Goal: Task Accomplishment & Management: Complete application form

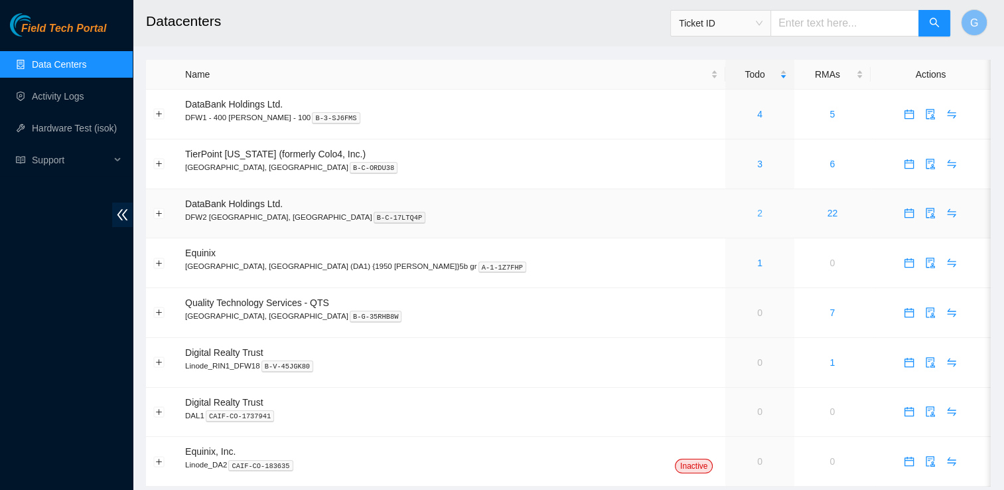
click at [757, 210] on link "2" at bounding box center [759, 213] width 5 height 11
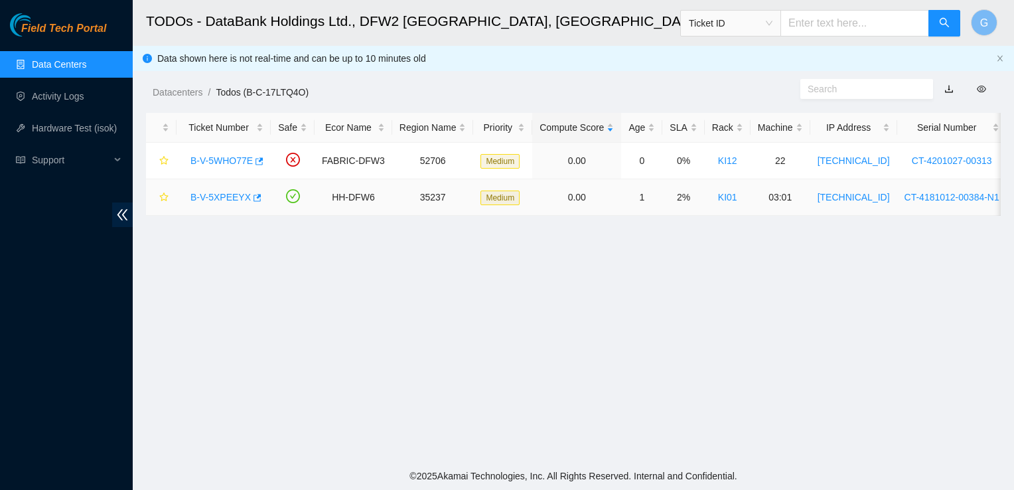
click at [224, 196] on link "B-V-5XPEEYX" at bounding box center [221, 197] width 60 height 11
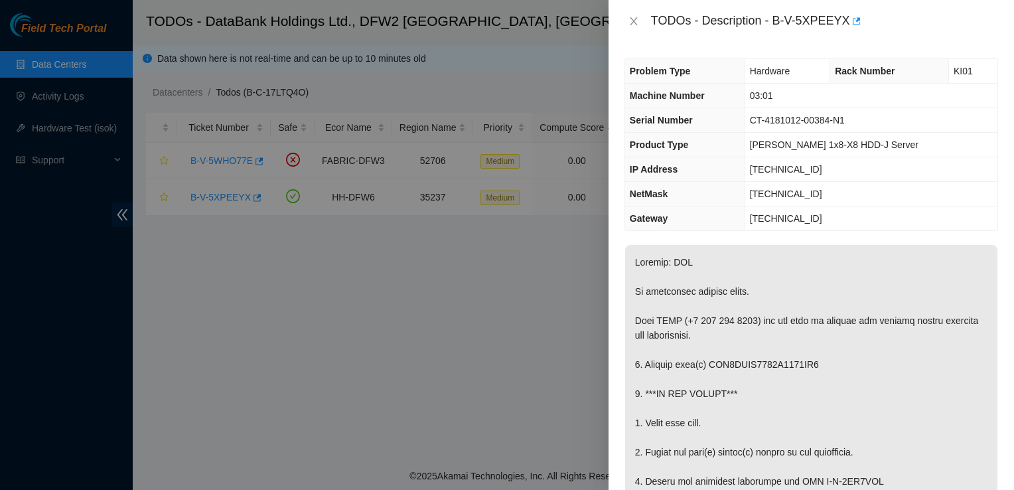
click at [558, 251] on div at bounding box center [507, 245] width 1014 height 490
click at [58, 100] on div at bounding box center [507, 245] width 1014 height 490
click at [52, 93] on div at bounding box center [507, 245] width 1014 height 490
click at [637, 22] on icon "close" at bounding box center [634, 21] width 11 height 11
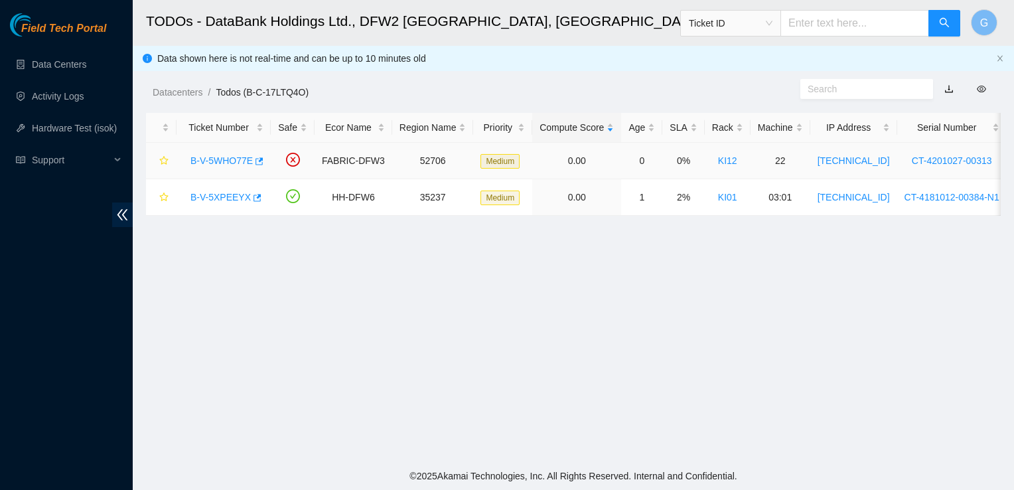
click at [234, 161] on link "B-V-5WHO77E" at bounding box center [222, 160] width 62 height 11
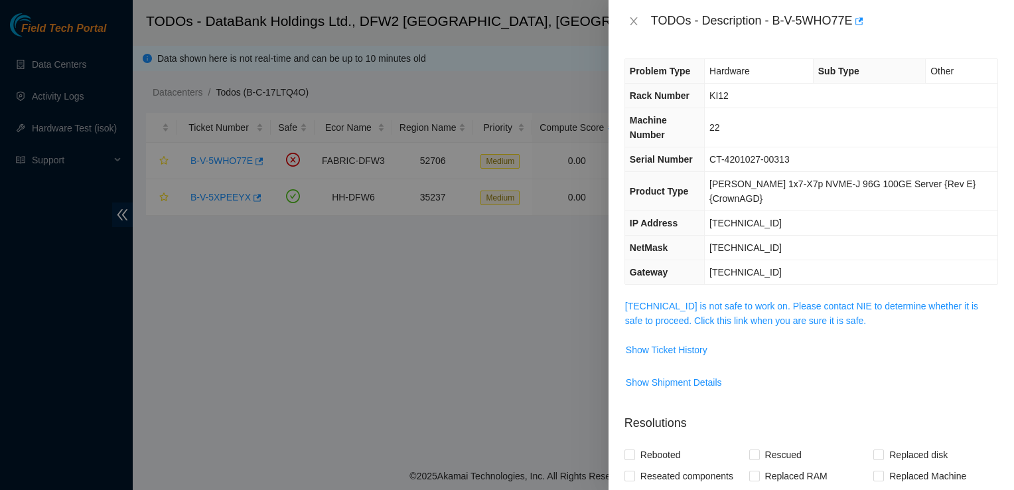
click at [432, 313] on div at bounding box center [507, 245] width 1014 height 490
click at [632, 18] on icon "close" at bounding box center [634, 21] width 11 height 11
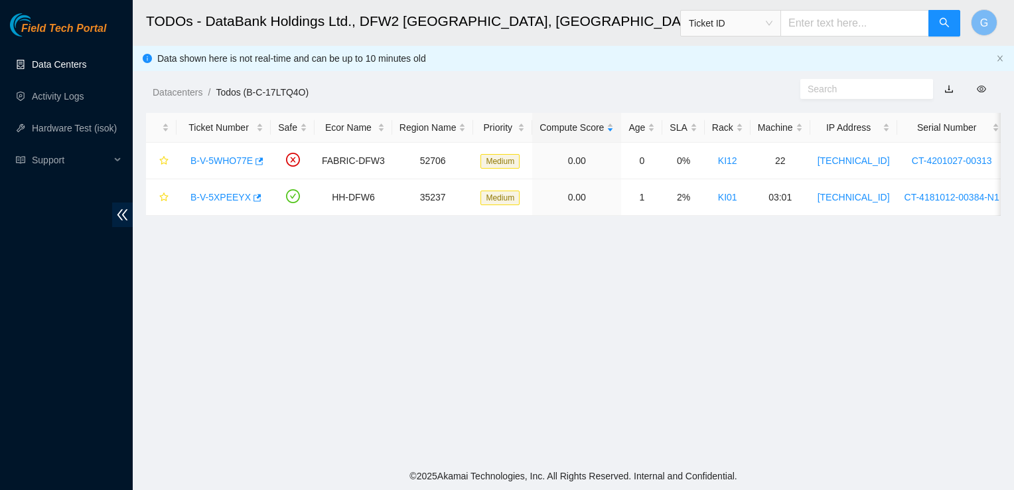
click at [48, 59] on link "Data Centers" at bounding box center [59, 64] width 54 height 11
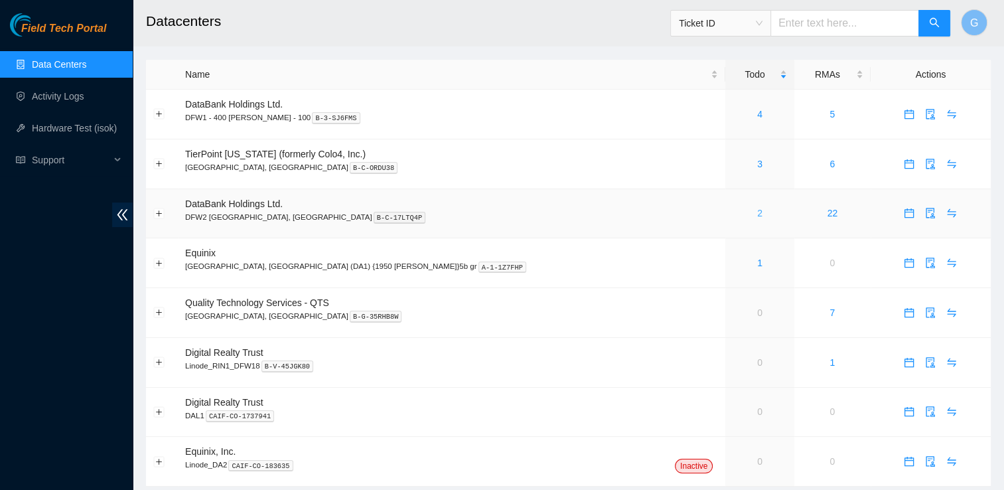
click at [757, 216] on link "2" at bounding box center [759, 213] width 5 height 11
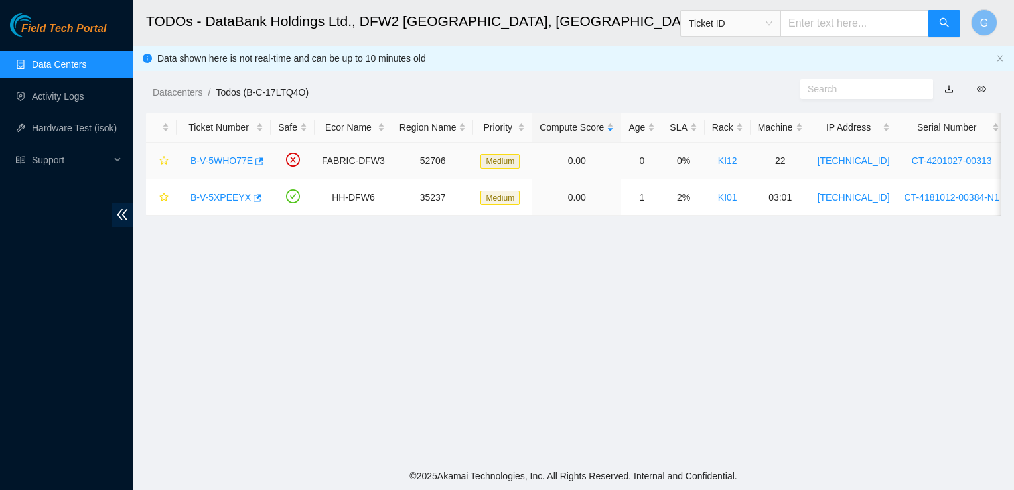
click at [216, 161] on link "B-V-5WHO77E" at bounding box center [222, 160] width 62 height 11
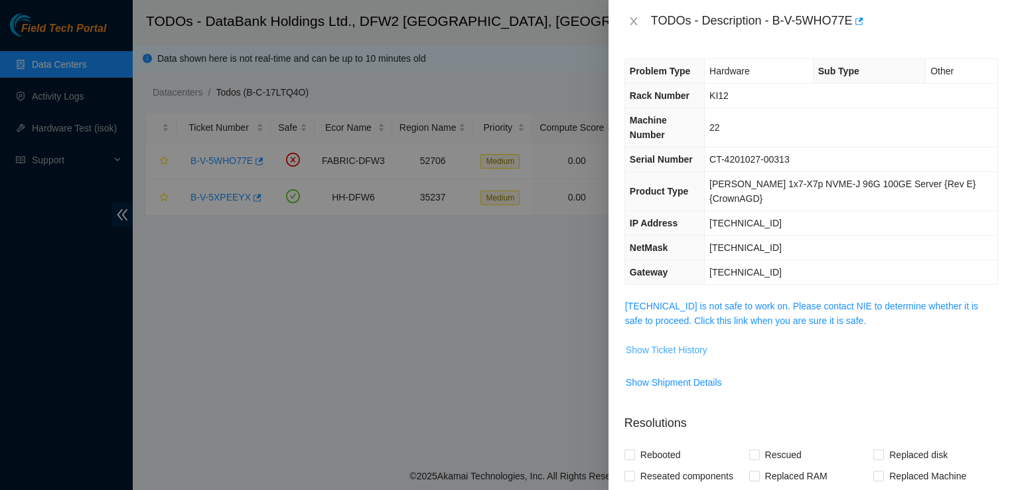
click at [675, 343] on span "Show Ticket History" at bounding box center [667, 350] width 82 height 15
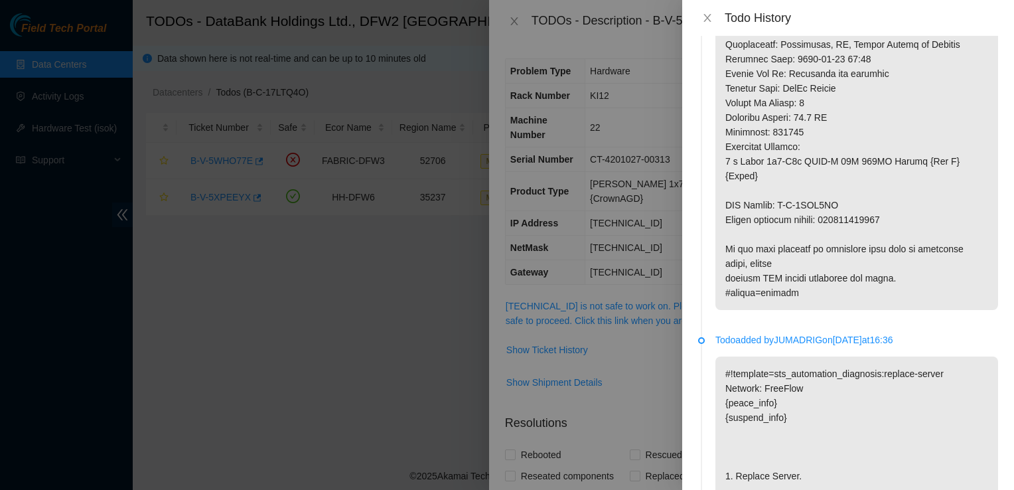
scroll to position [347, 0]
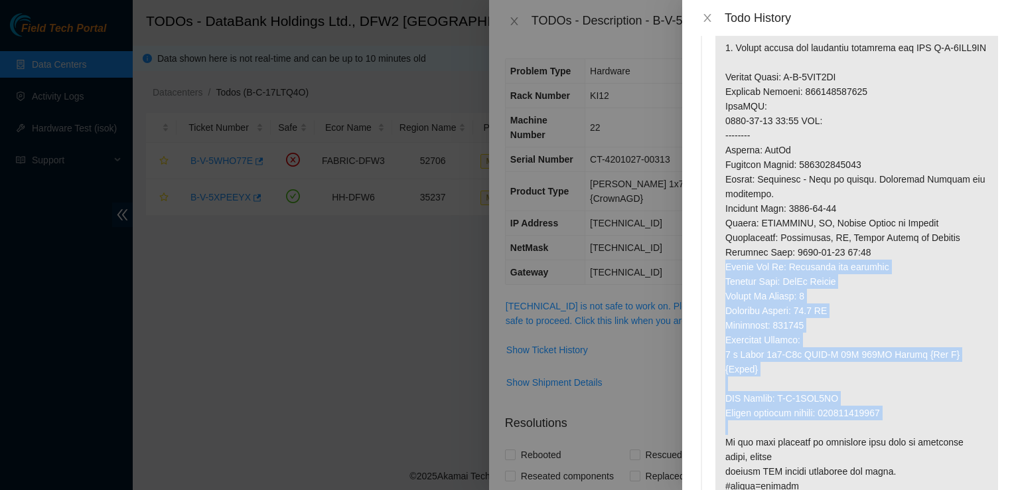
drag, startPoint x: 836, startPoint y: 346, endPoint x: 904, endPoint y: 262, distance: 108.1
click at [904, 262] on p at bounding box center [857, 113] width 283 height 779
drag, startPoint x: 904, startPoint y: 262, endPoint x: 948, endPoint y: 292, distance: 53.0
click at [948, 292] on p at bounding box center [857, 113] width 283 height 779
click at [948, 301] on p at bounding box center [857, 113] width 283 height 779
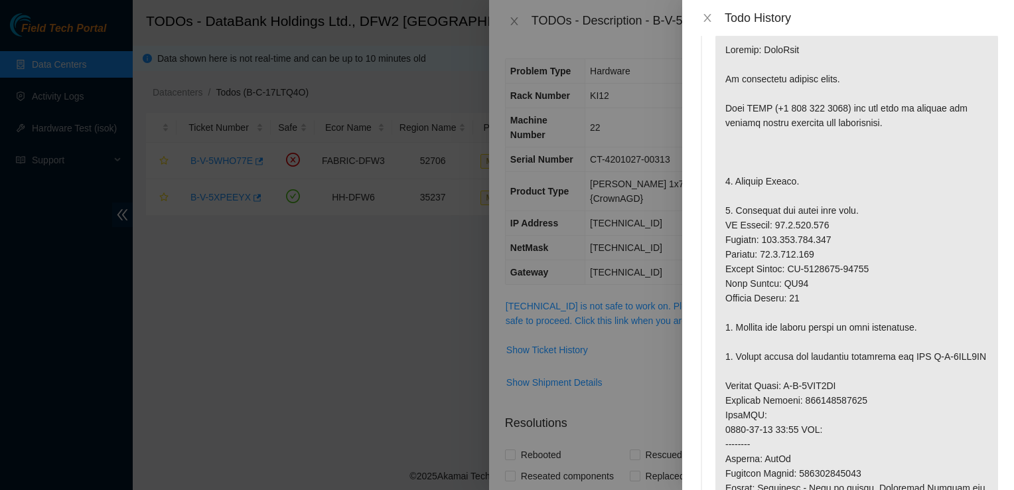
scroll to position [0, 0]
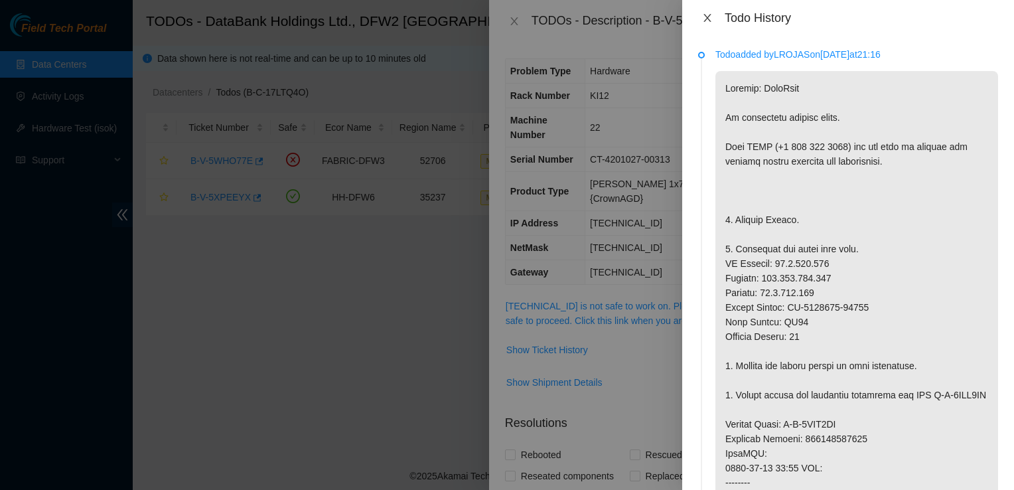
click at [706, 20] on icon "close" at bounding box center [707, 18] width 11 height 11
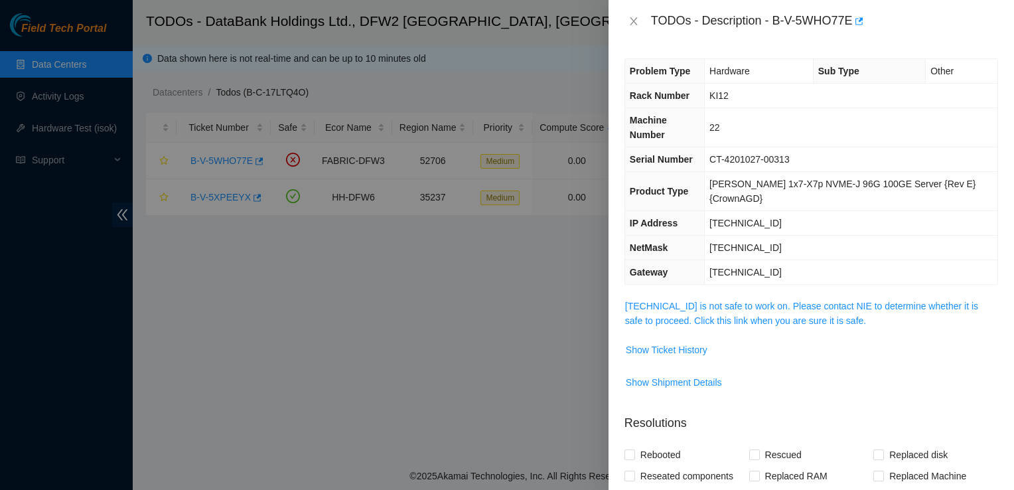
click at [88, 94] on div at bounding box center [507, 245] width 1014 height 490
click at [635, 21] on icon "close" at bounding box center [634, 21] width 11 height 11
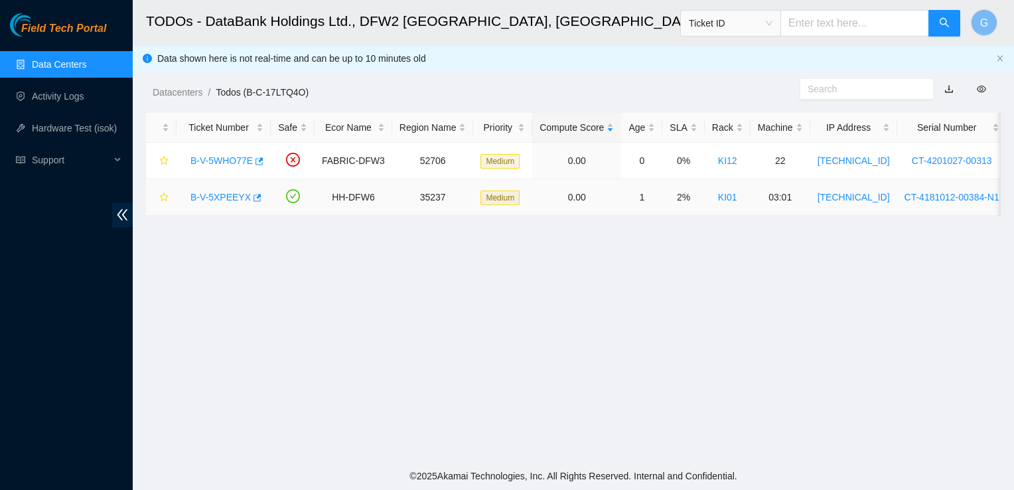
click at [236, 194] on link "B-V-5XPEEYX" at bounding box center [221, 197] width 60 height 11
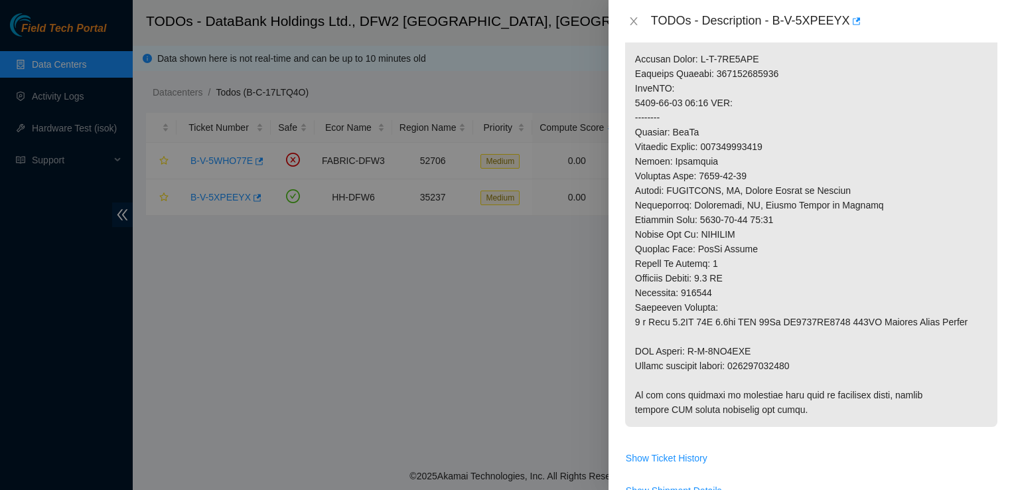
scroll to position [641, 0]
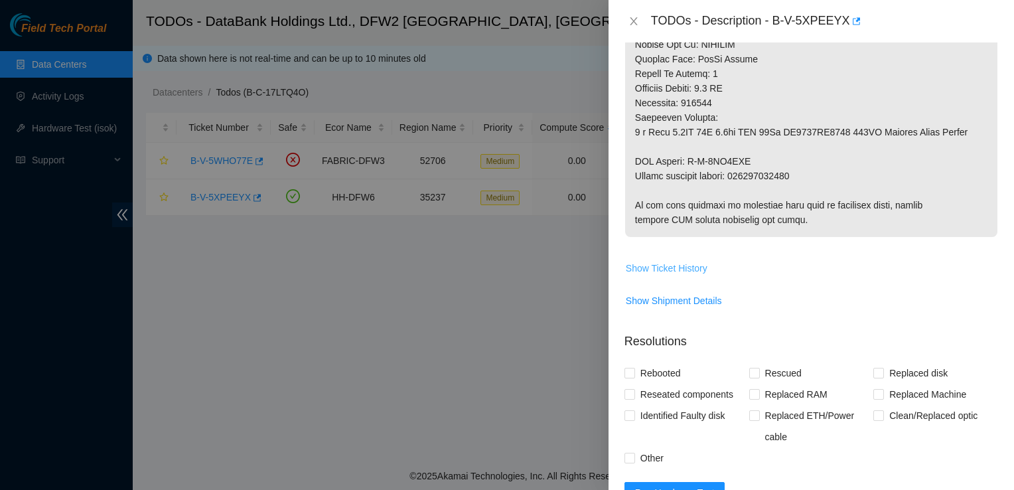
click at [682, 271] on span "Show Ticket History" at bounding box center [667, 268] width 82 height 15
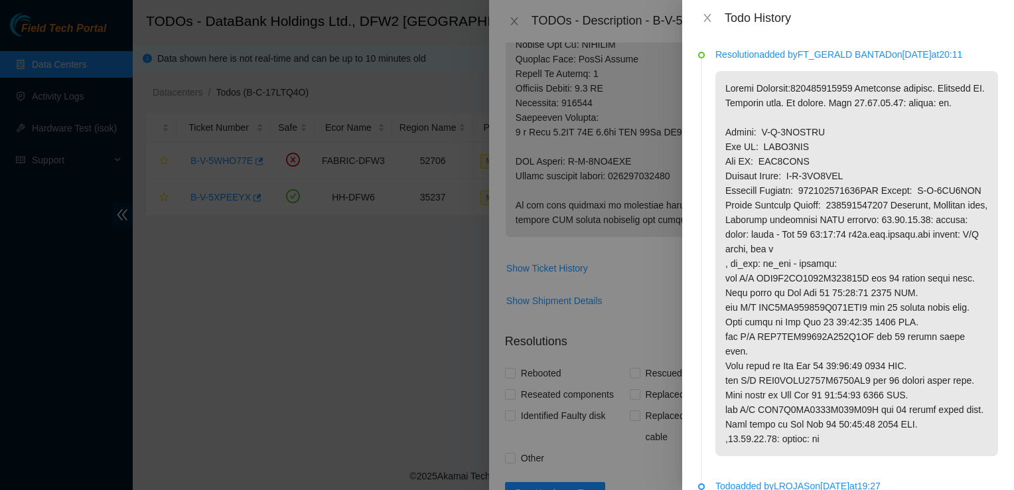
click at [828, 31] on div "Todo History" at bounding box center [848, 18] width 332 height 36
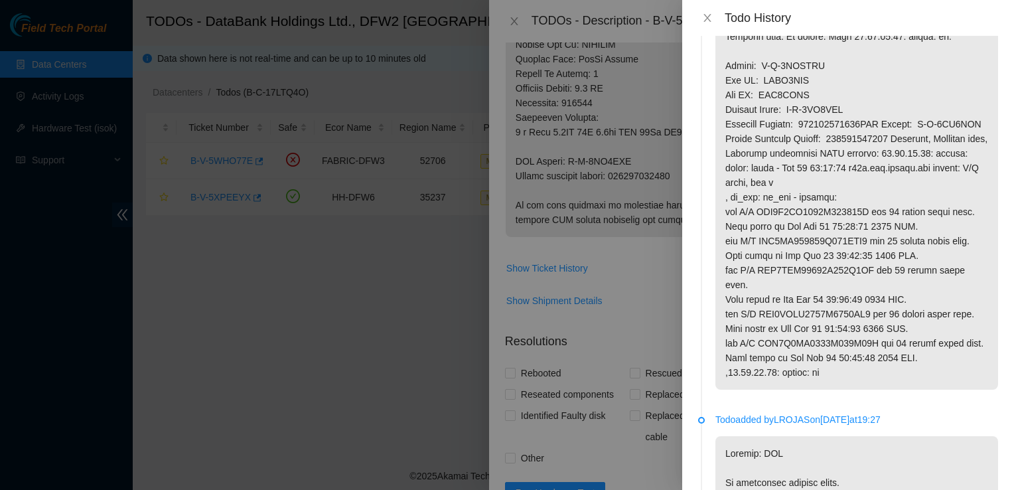
scroll to position [0, 0]
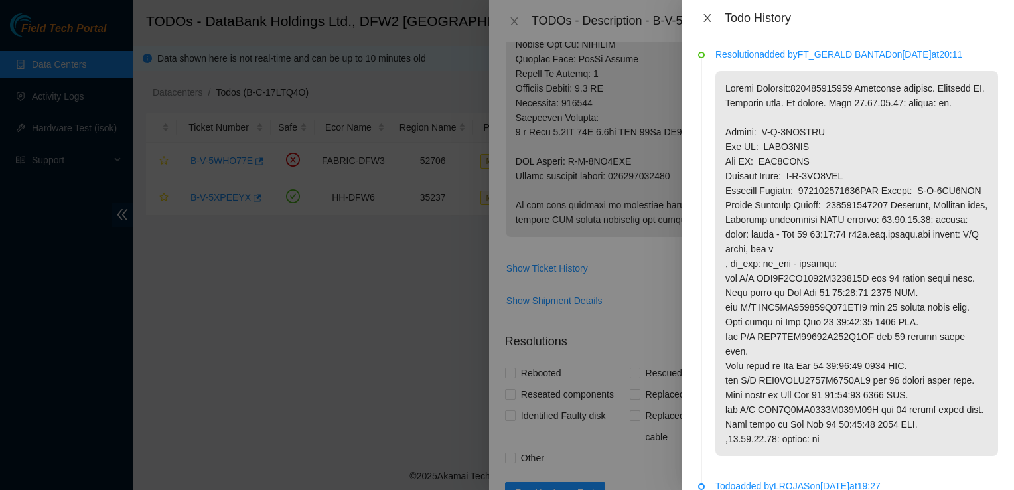
click at [706, 22] on icon "close" at bounding box center [707, 18] width 11 height 11
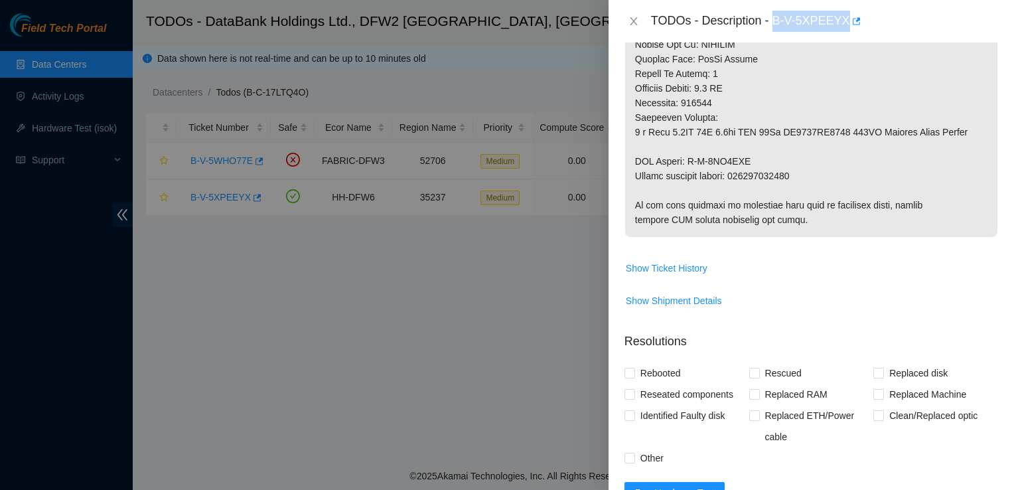
drag, startPoint x: 775, startPoint y: 17, endPoint x: 844, endPoint y: 26, distance: 70.2
click at [844, 26] on div "TODOs - Description - B-V-5XPEEYX" at bounding box center [824, 21] width 347 height 21
copy div "B-V-5XPEEYX"
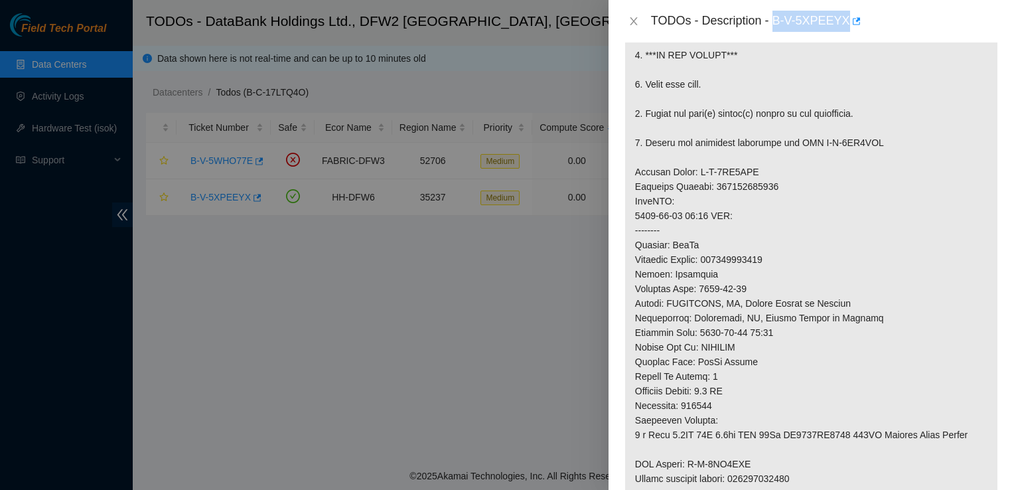
scroll to position [250, 0]
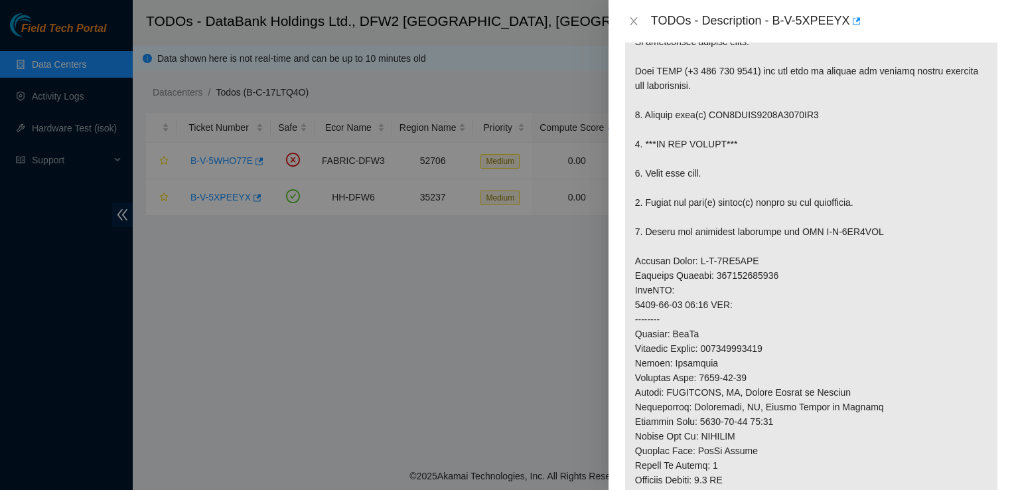
click at [756, 133] on p at bounding box center [811, 311] width 372 height 633
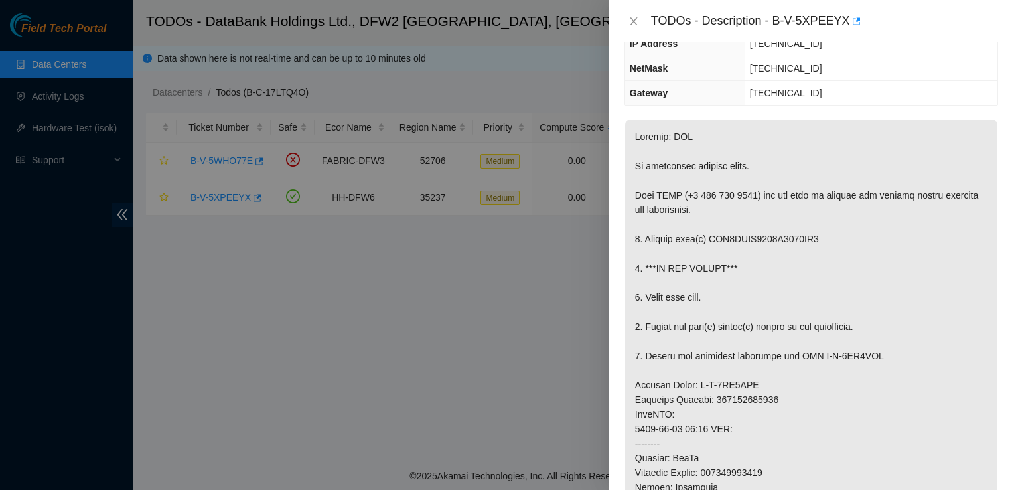
scroll to position [0, 0]
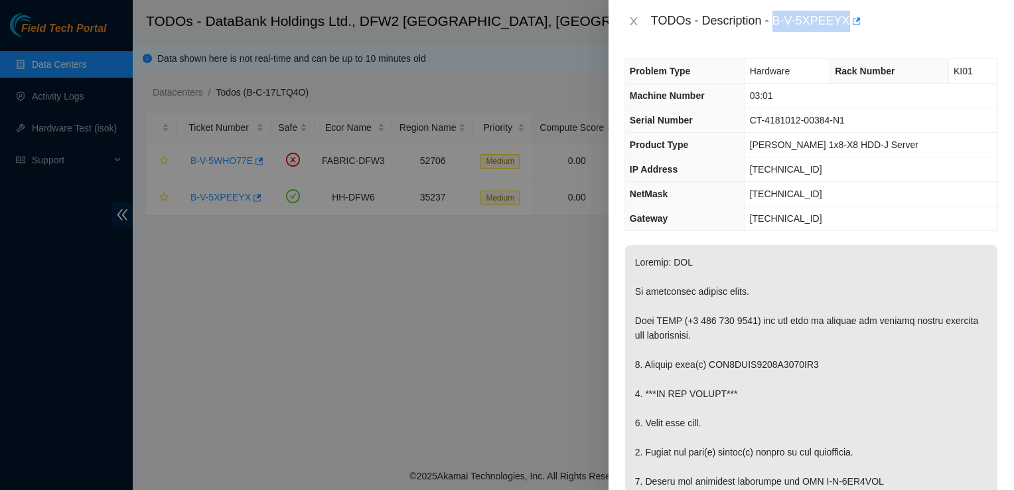
drag, startPoint x: 773, startPoint y: 23, endPoint x: 844, endPoint y: 21, distance: 71.7
click at [844, 21] on div "TODOs - Description - B-V-5XPEEYX" at bounding box center [824, 21] width 347 height 21
copy div "B-V-5XPEEYX"
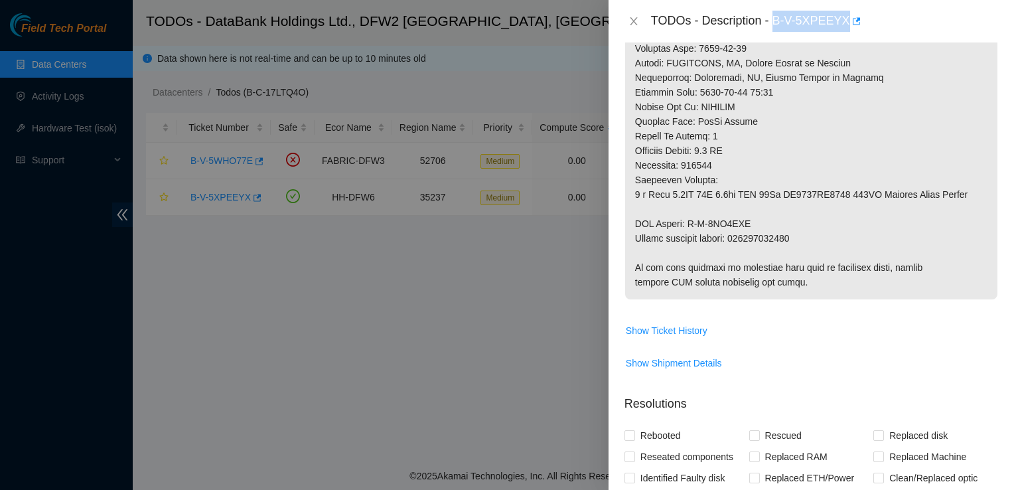
scroll to position [579, 0]
click at [682, 329] on span "Show Ticket History" at bounding box center [667, 330] width 82 height 15
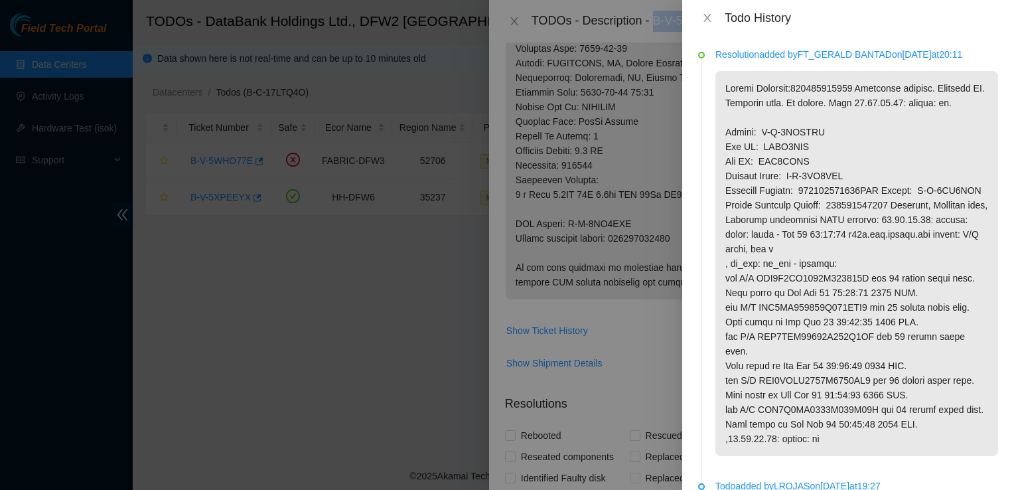
scroll to position [0, 0]
click at [709, 17] on icon "close" at bounding box center [707, 18] width 11 height 11
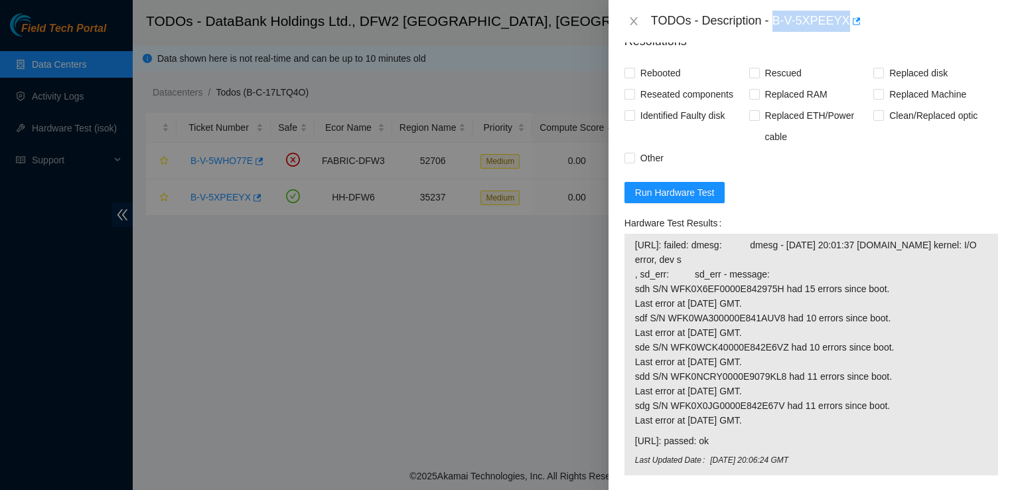
scroll to position [990, 0]
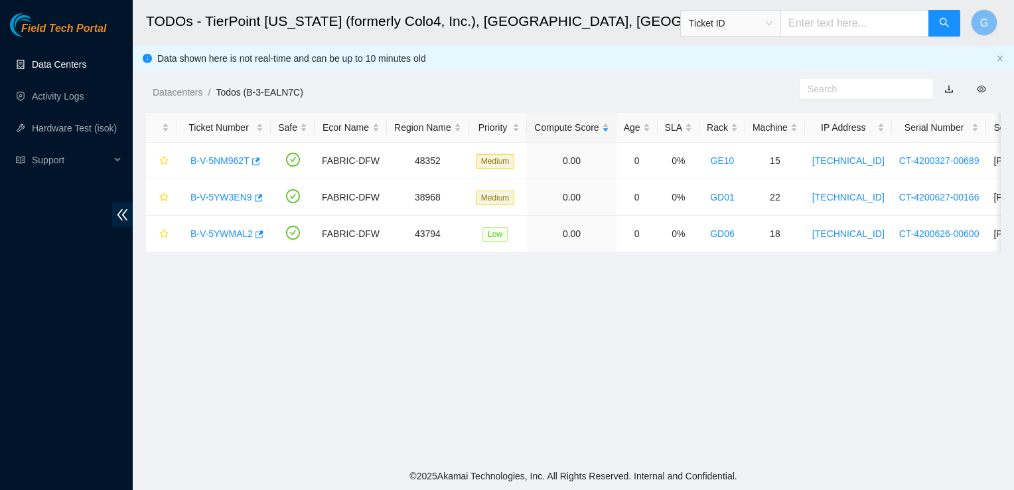
click at [66, 63] on link "Data Centers" at bounding box center [59, 64] width 54 height 11
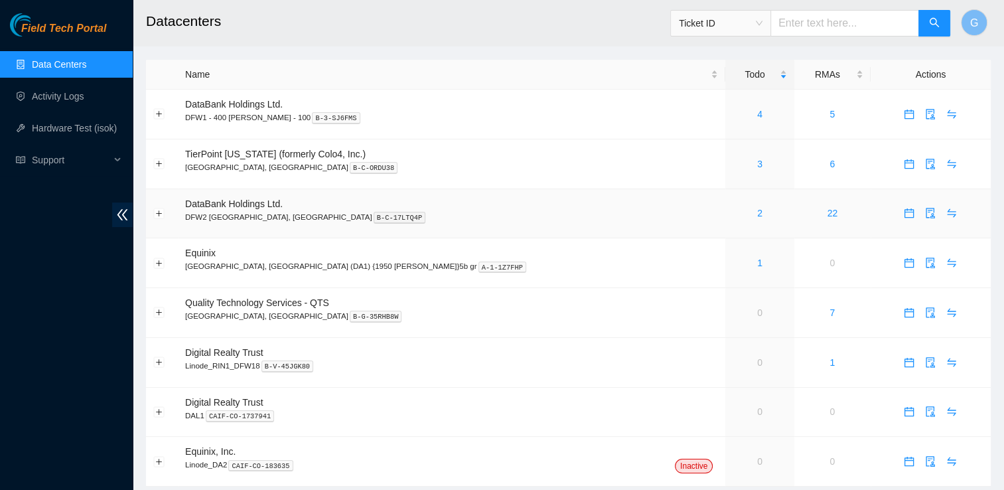
click at [733, 214] on div "2" at bounding box center [760, 213] width 54 height 15
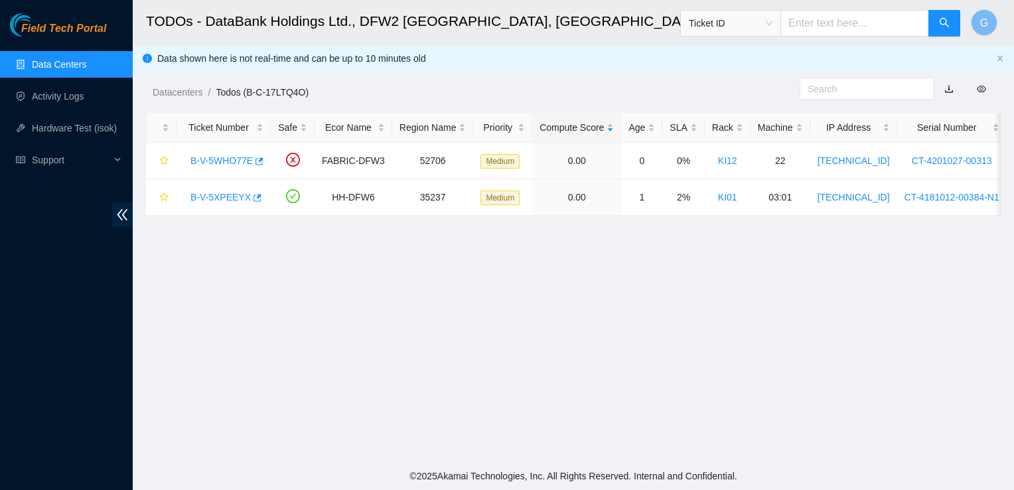
click at [712, 395] on main "TODOs - DataBank Holdings Ltd., DFW2 Richardson, TX Ticket ID G Data shown here…" at bounding box center [573, 231] width 881 height 462
click at [64, 91] on link "Activity Logs" at bounding box center [58, 96] width 52 height 11
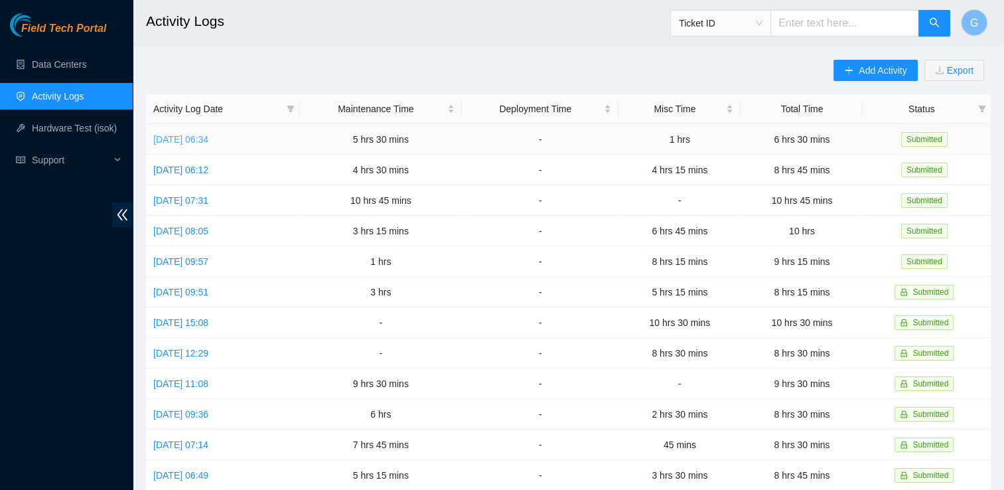
click at [208, 134] on link "Wed, 15 Oct 2025 06:34" at bounding box center [180, 139] width 55 height 11
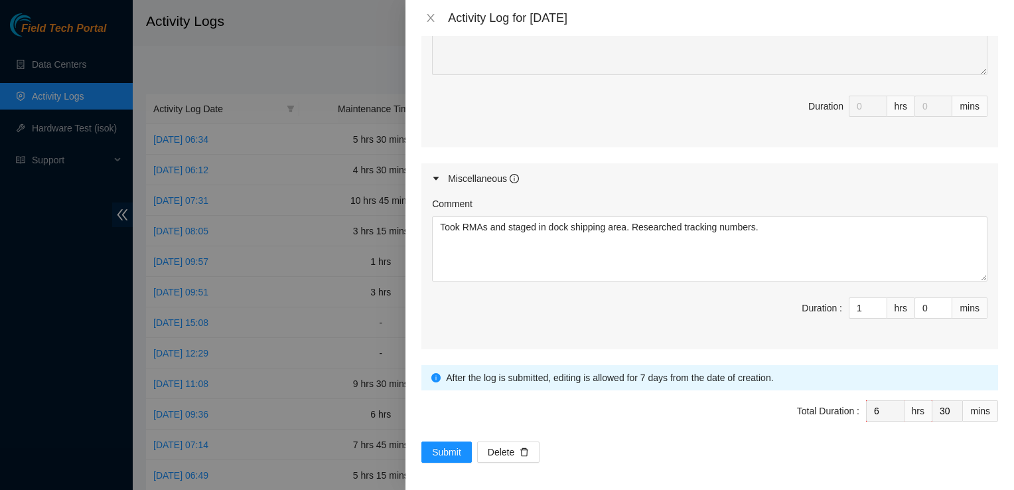
scroll to position [781, 0]
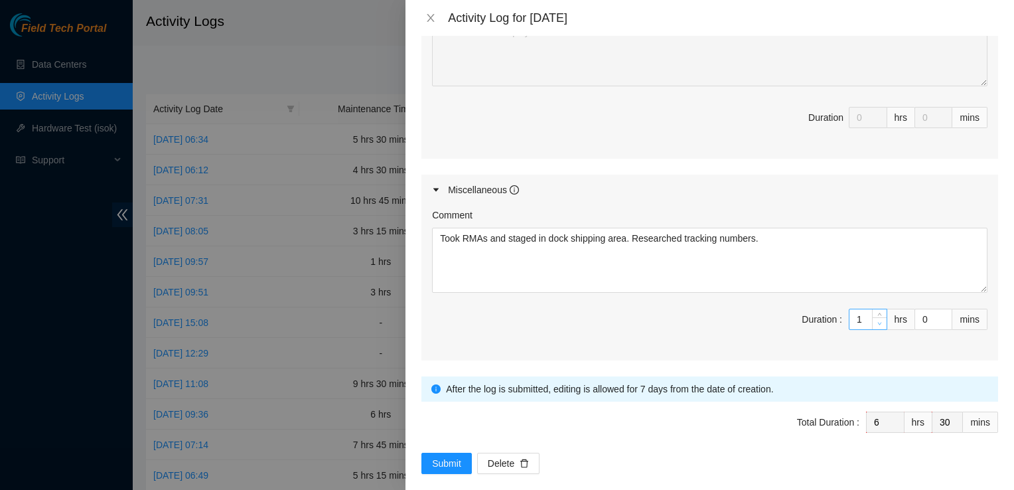
type input "0"
type input "5"
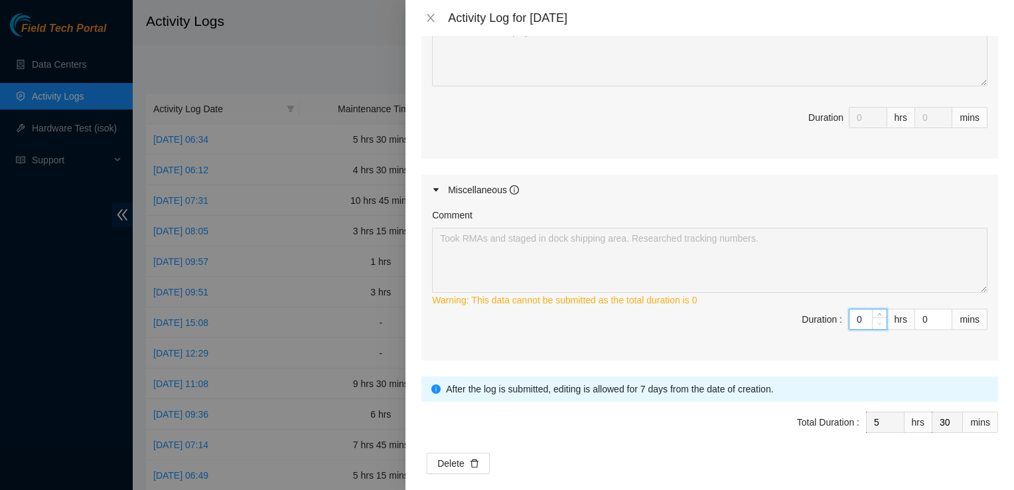
click at [872, 317] on span "Decrease Value" at bounding box center [879, 323] width 15 height 12
type input "1"
type input "6"
click at [876, 312] on span "up" at bounding box center [880, 316] width 8 height 8
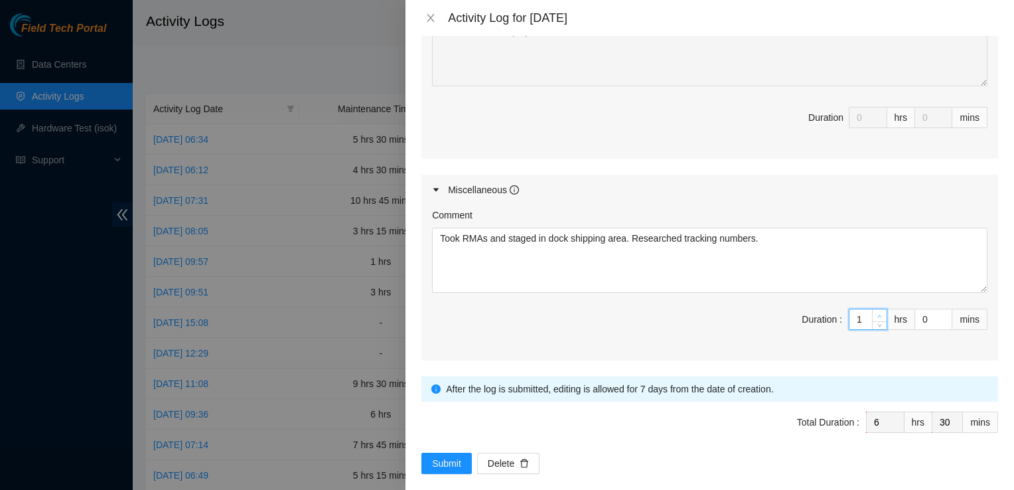
type input "2"
type input "7"
click at [876, 312] on span "up" at bounding box center [880, 316] width 8 height 8
click at [439, 456] on span "Submit" at bounding box center [446, 463] width 29 height 15
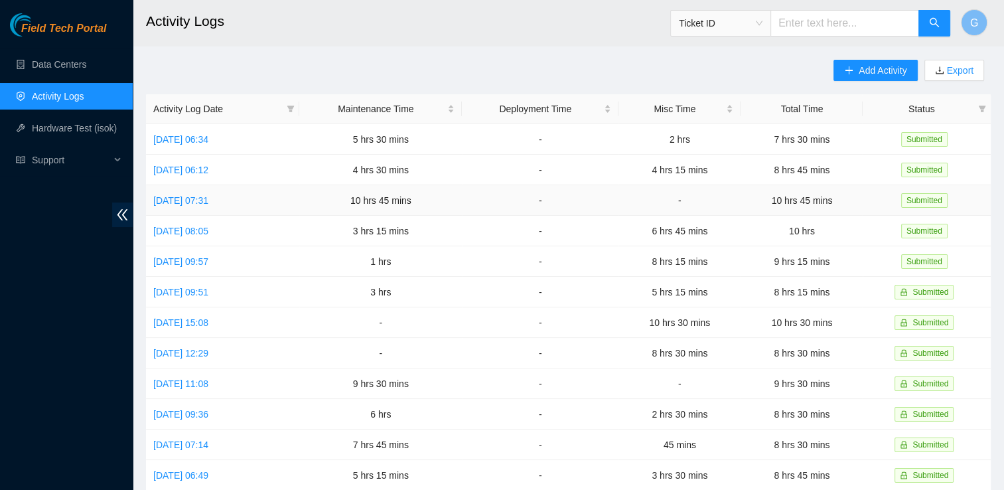
click at [167, 186] on td "Mon, 13 Oct 2025 07:31" at bounding box center [222, 200] width 153 height 31
click at [175, 173] on link "Tue, 14 Oct 2025 06:12" at bounding box center [180, 170] width 55 height 11
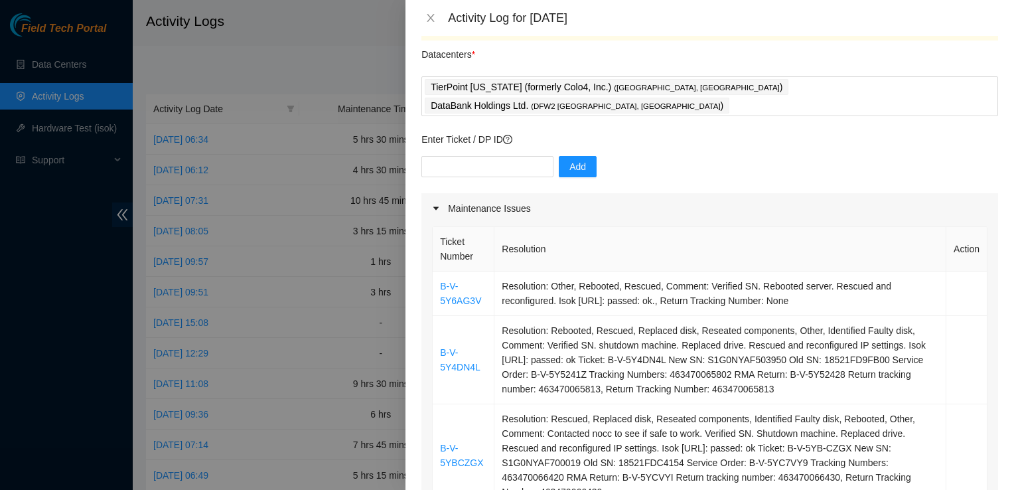
scroll to position [0, 0]
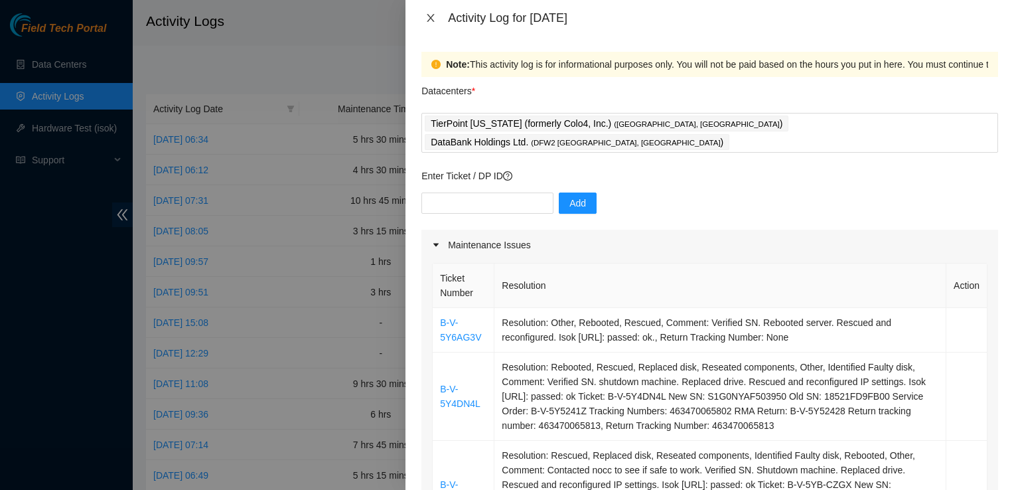
click at [433, 17] on icon "close" at bounding box center [430, 18] width 11 height 11
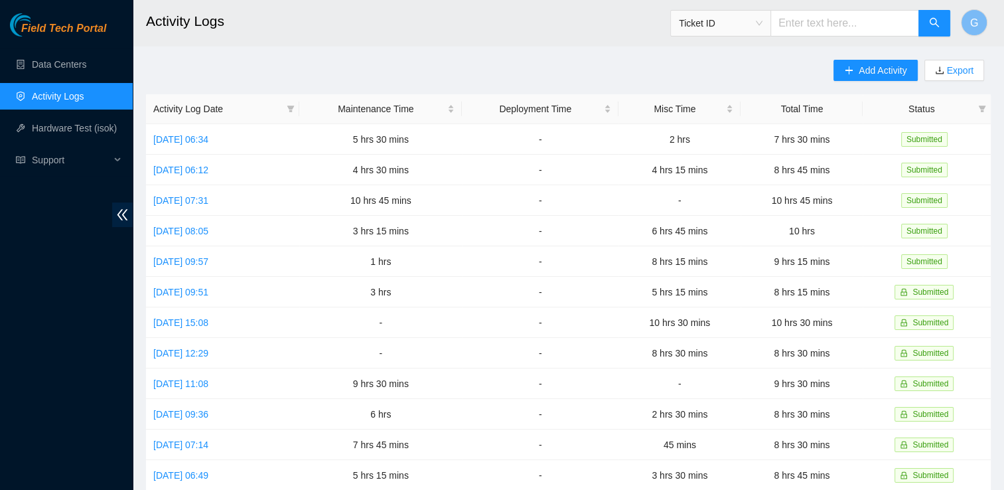
click at [990, 329] on main "Activity Logs Ticket ID G Add Activity Export Activity Log Date Maintenance Tim…" at bounding box center [569, 395] width 872 height 791
click at [189, 136] on link "Wed, 15 Oct 2025 06:34" at bounding box center [180, 139] width 55 height 11
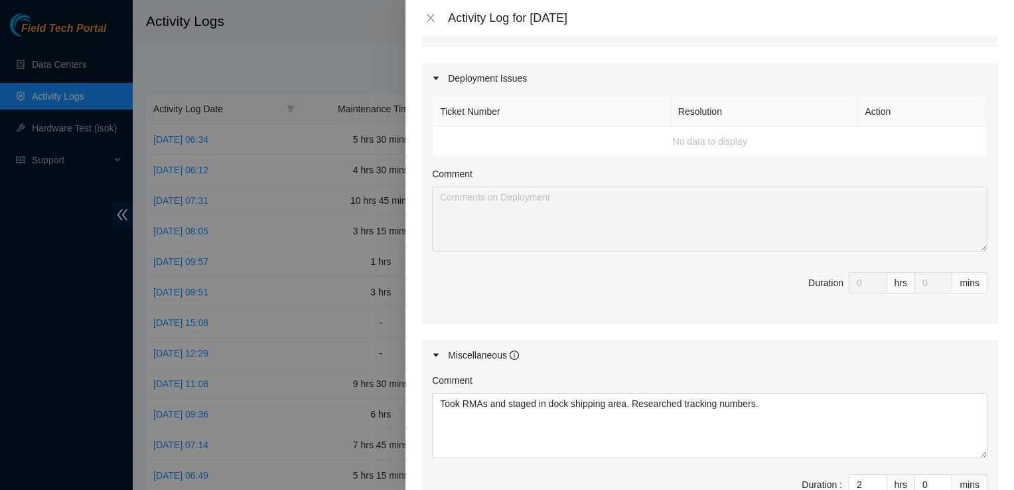
scroll to position [793, 0]
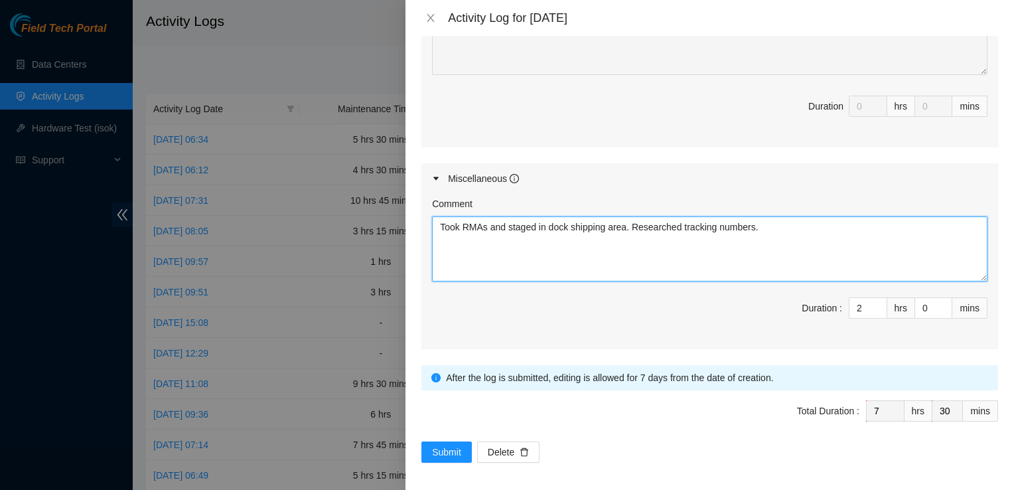
click at [779, 223] on textarea "Took RMAs and staged in dock shipping area. Researched tracking numbers." at bounding box center [710, 248] width 556 height 65
paste textarea "B-V-5W4DTXS"
click at [531, 245] on textarea "Took RMAs and staged in dock shipping area. Researched tracking numbers. B-V-5W…" at bounding box center [710, 248] width 556 height 65
click at [454, 254] on textarea "Took RMAs and staged in dock shipping area. Researched tracking numbers. B-V-5W…" at bounding box center [710, 248] width 556 height 65
click at [459, 249] on textarea "Took RMAs and staged in dock shipping area. Researched tracking numbers. B-V-5W…" at bounding box center [710, 248] width 556 height 65
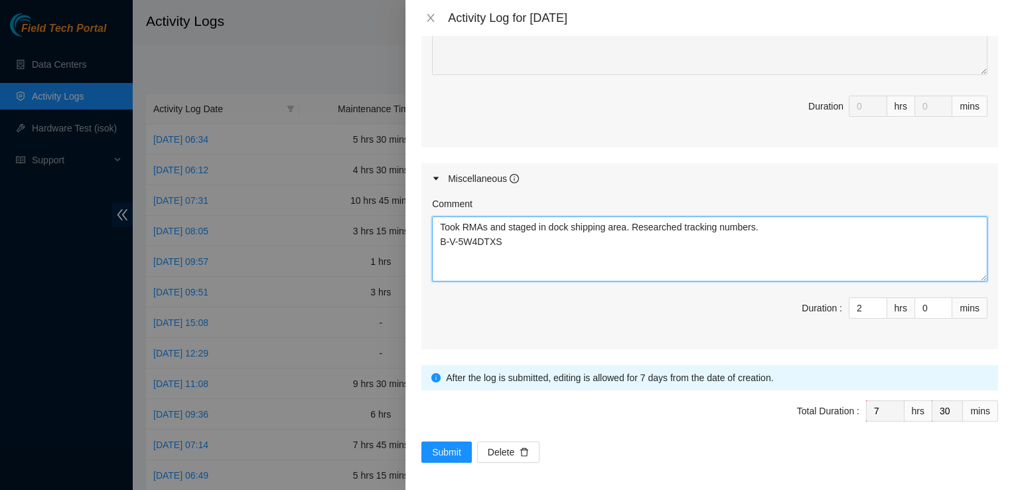
click at [537, 240] on textarea "Took RMAs and staged in dock shipping area. Researched tracking numbers. B-V-5W…" at bounding box center [710, 248] width 556 height 65
paste textarea "port down ticket for KB13"
paste textarea "Located pinch on leaf side, got connection back up"
click at [438, 239] on textarea "Took RMAs and staged in dock shipping area. Researched tracking numbers. B-V-5W…" at bounding box center [710, 248] width 556 height 65
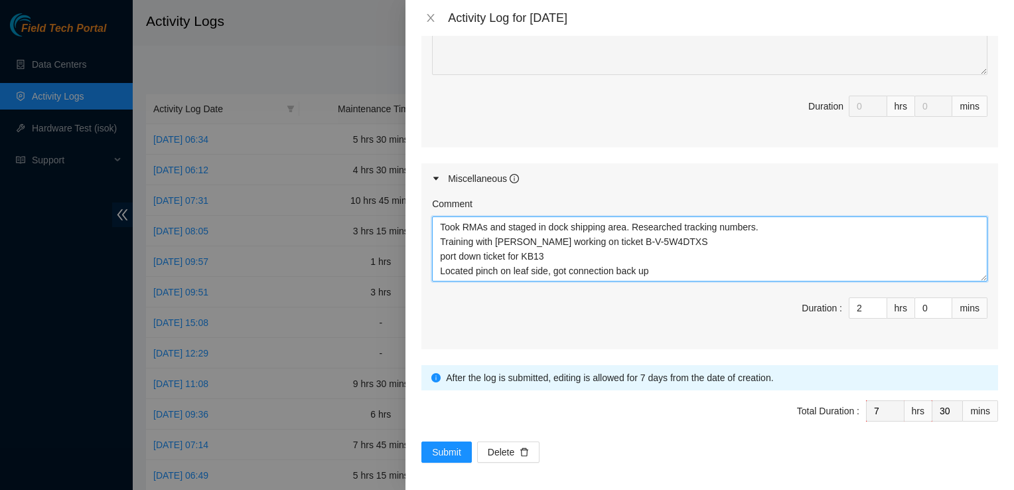
click at [439, 256] on textarea "Took RMAs and staged in dock shipping area. Researched tracking numbers. Traini…" at bounding box center [710, 248] width 556 height 65
click at [760, 245] on textarea "Took RMAs and staged in dock shipping area. Researched tracking numbers. Traini…" at bounding box center [710, 248] width 556 height 65
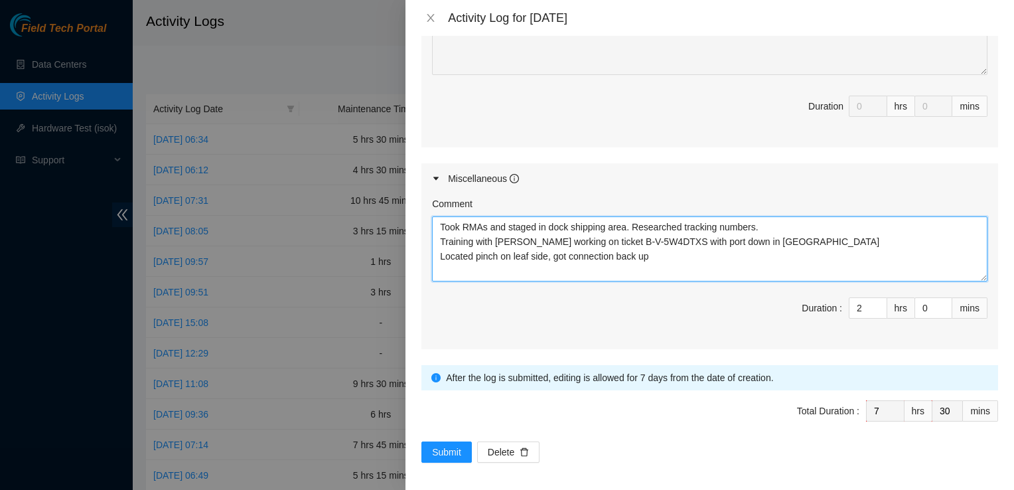
click at [804, 238] on textarea "Took RMAs and staged in dock shipping area. Researched tracking numbers. Traini…" at bounding box center [710, 248] width 556 height 65
click at [747, 240] on textarea "Took RMAs and staged in dock shipping area. Researched tracking numbers. Traini…" at bounding box center [710, 248] width 556 height 65
click at [439, 257] on textarea "Took RMAs and staged in dock shipping area. Researched tracking numbers. Traini…" at bounding box center [710, 248] width 556 height 65
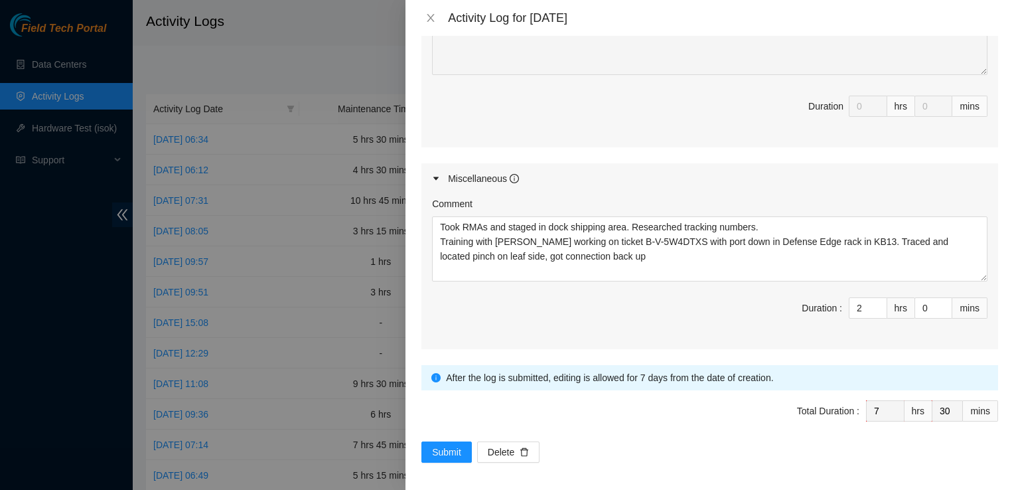
click at [420, 267] on div "Note: This activity log is for informational purposes only. You will not be pai…" at bounding box center [710, 263] width 609 height 454
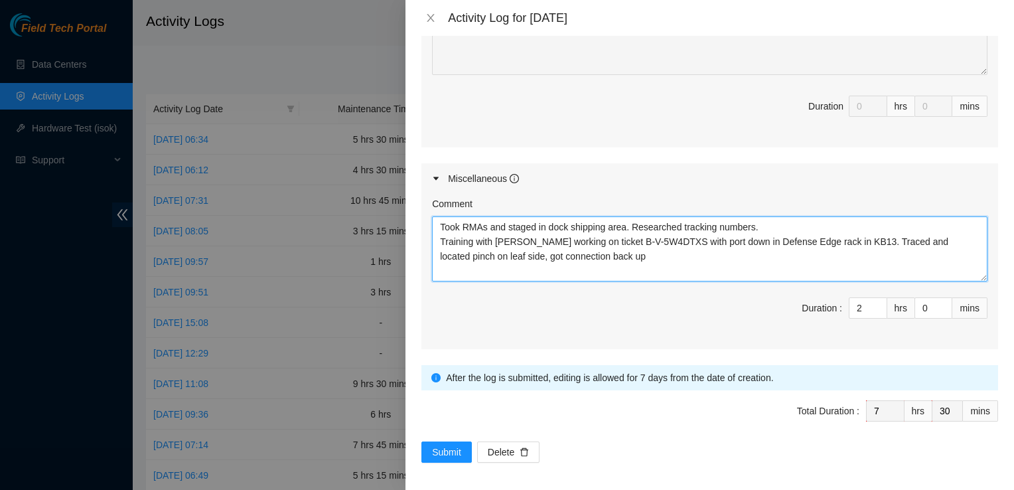
click at [491, 254] on textarea "Took RMAs and staged in dock shipping area. Researched tracking numbers. Traini…" at bounding box center [710, 248] width 556 height 65
type textarea "Took RMAs and staged in dock shipping area. Researched tracking numbers. Traini…"
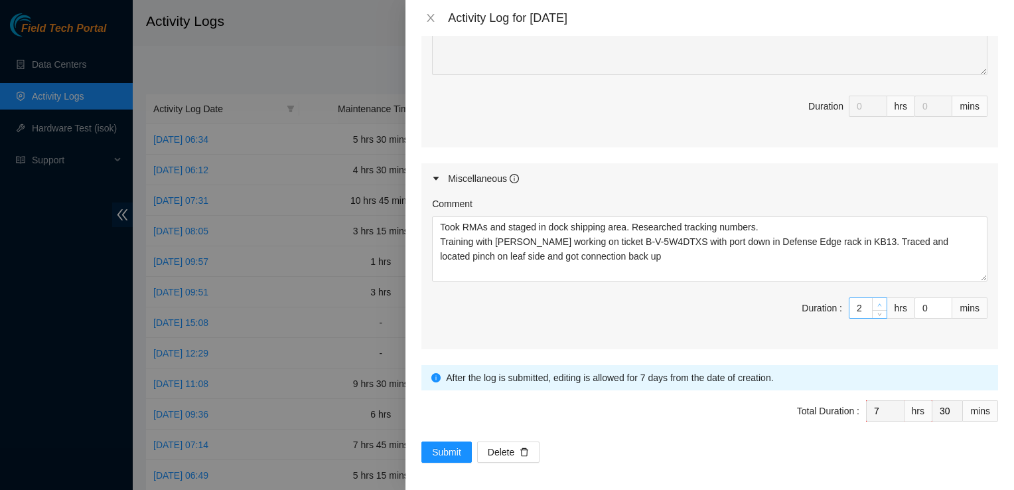
type input "3"
type input "8"
click at [872, 298] on span "Increase Value" at bounding box center [879, 304] width 15 height 12
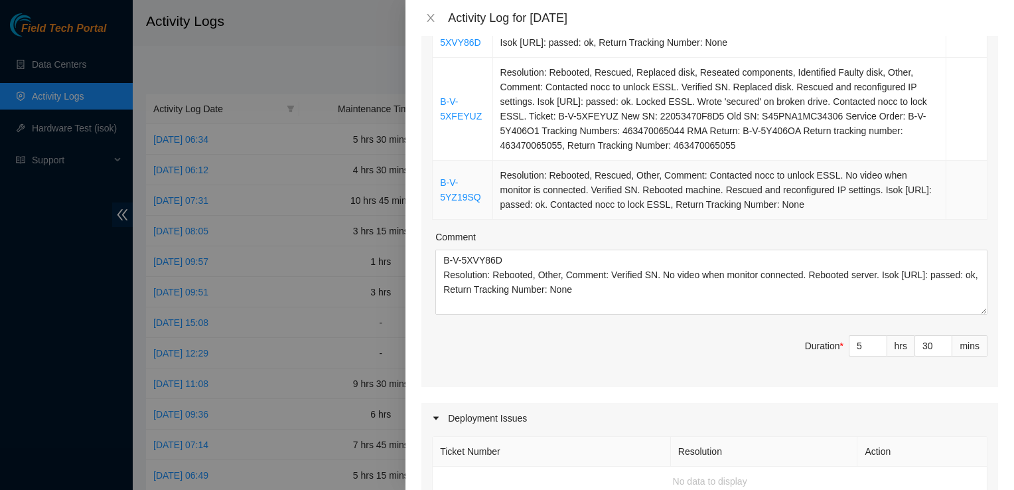
scroll to position [277, 0]
type input "29"
click at [943, 346] on icon "down" at bounding box center [945, 348] width 5 height 5
type input "28"
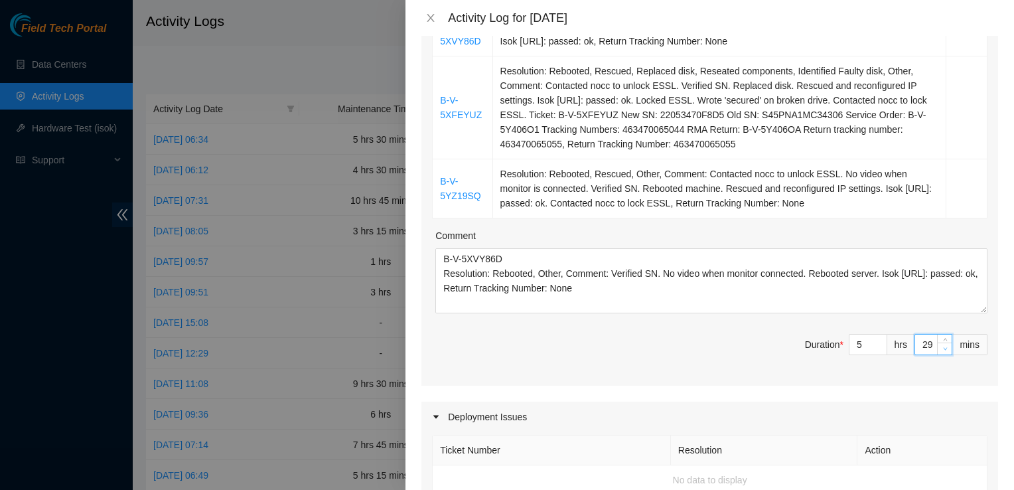
type input "28"
type input "27"
click at [943, 346] on icon "down" at bounding box center [945, 348] width 5 height 5
type input "26"
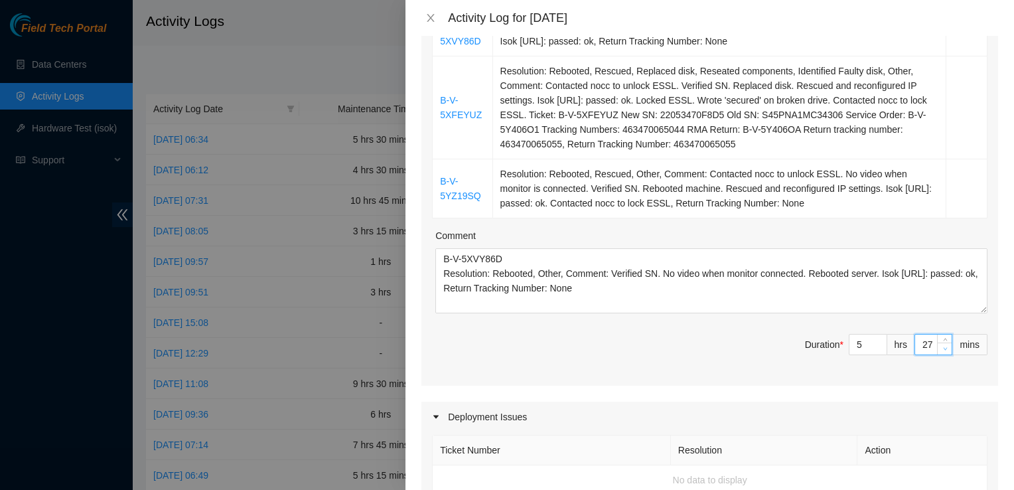
type input "26"
type input "25"
type input "24"
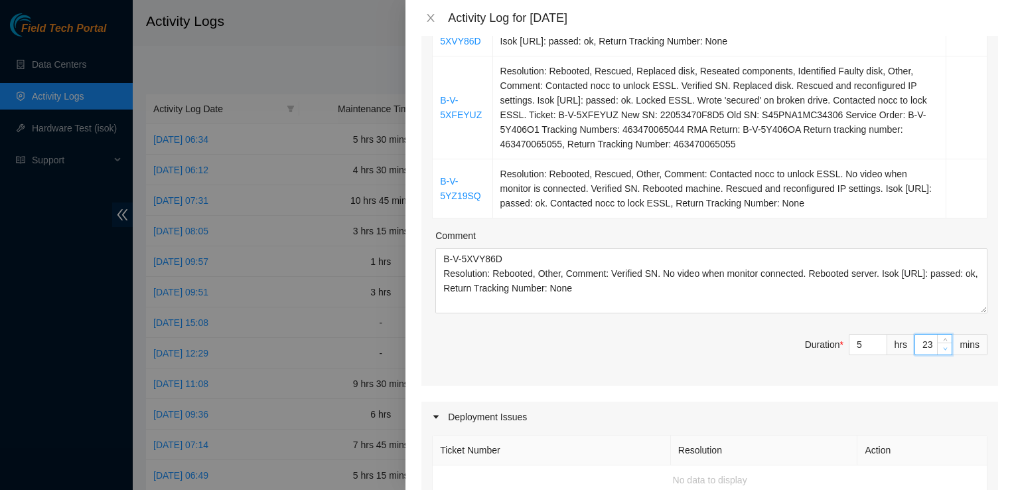
type input "22"
type input "20"
type input "19"
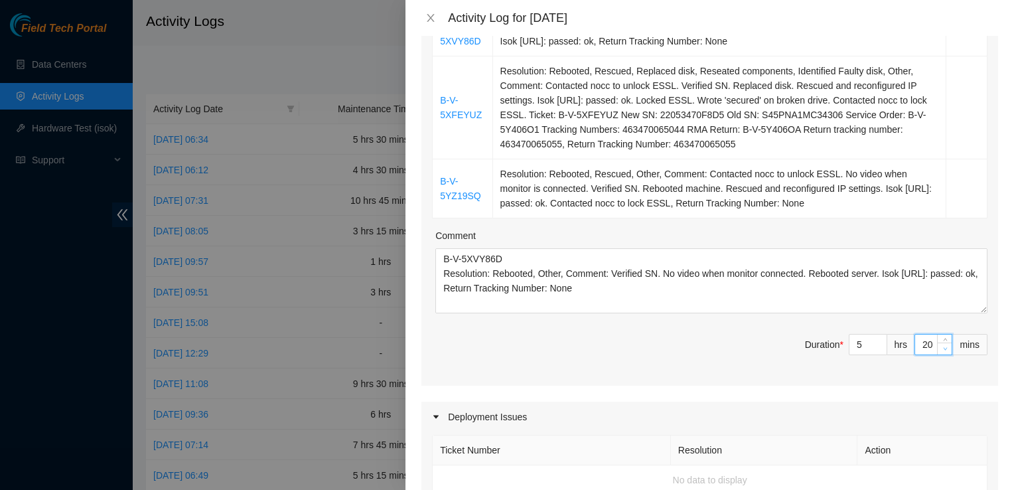
type input "19"
type input "18"
type input "17"
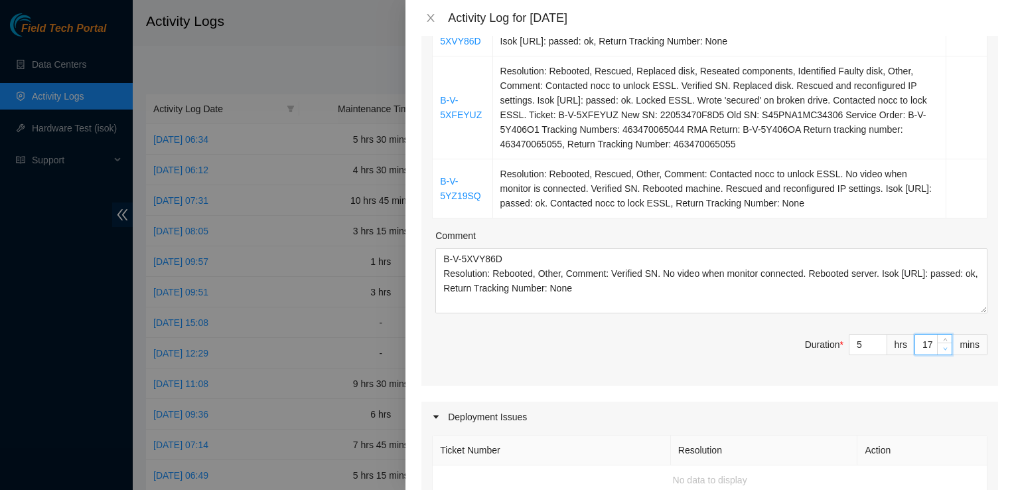
type input "16"
type input "15"
type input "14"
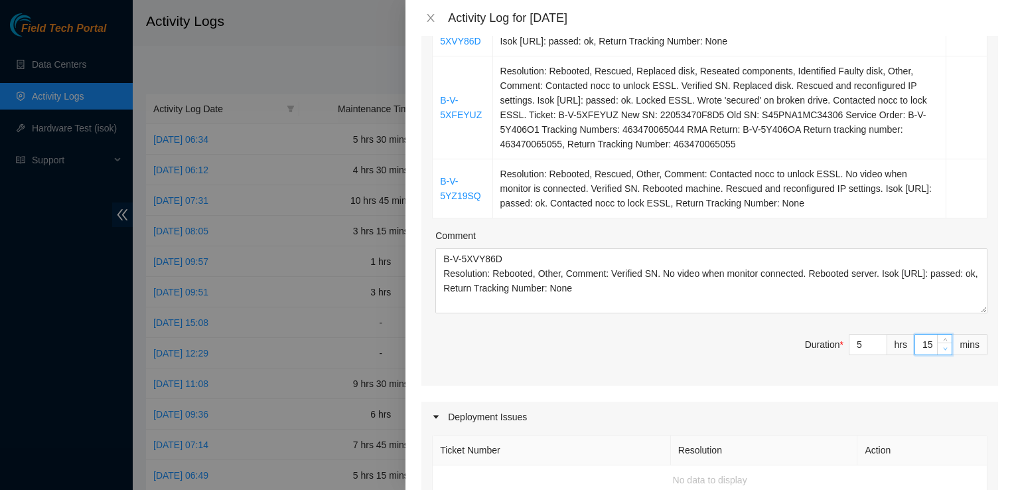
type input "14"
type input "13"
type input "12"
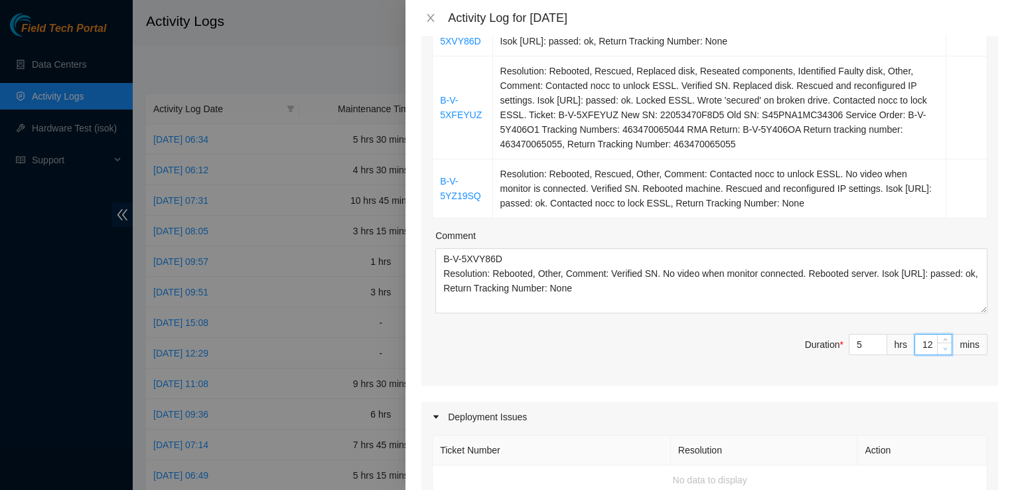
type input "11"
type input "10"
type input "9"
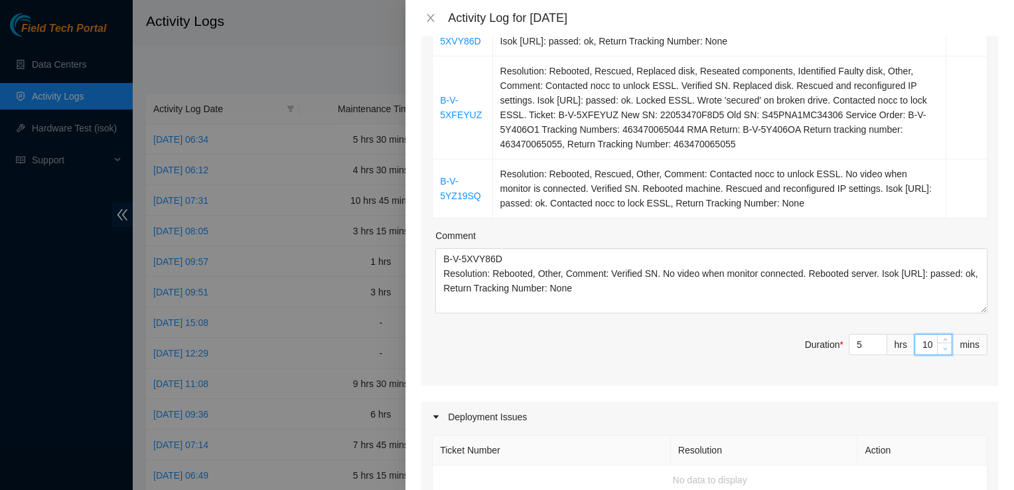
type input "9"
type input "8"
type input "7"
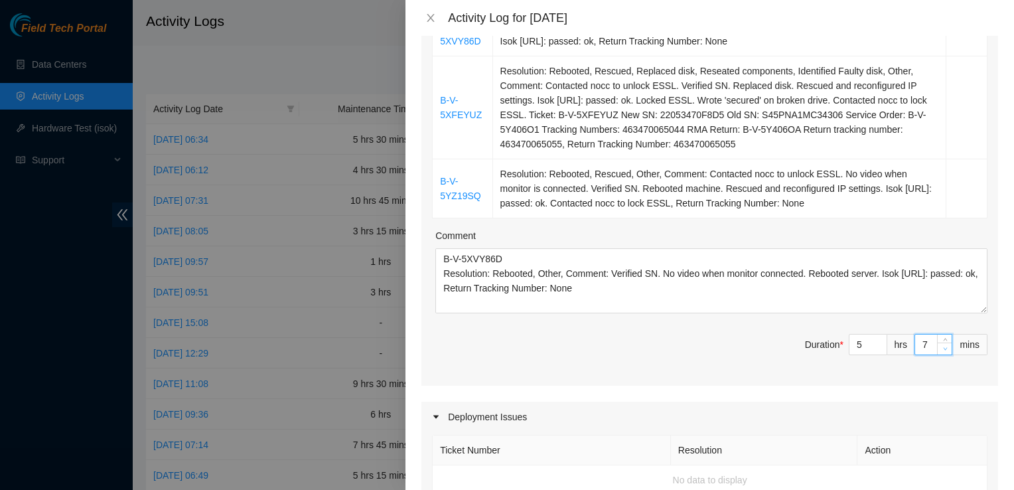
type input "6"
type input "5"
type input "4"
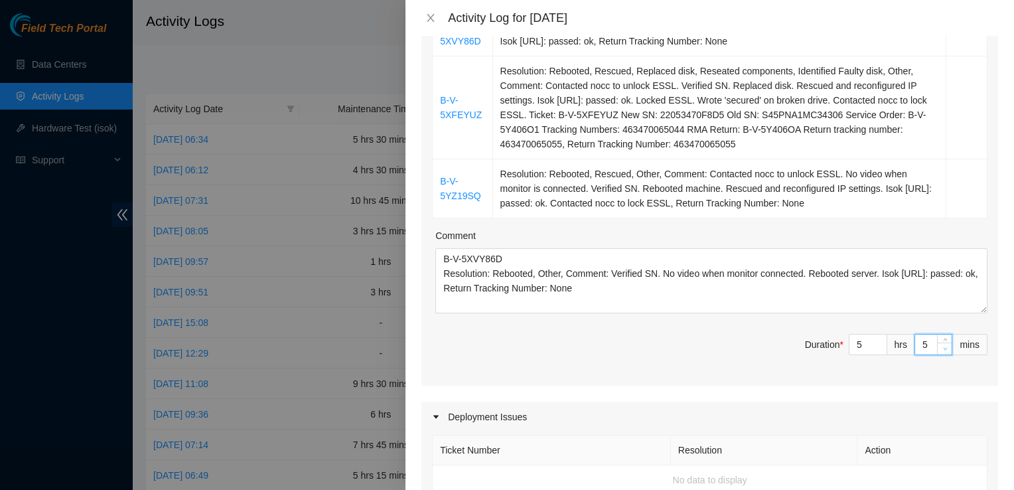
type input "4"
type input "3"
type input "2"
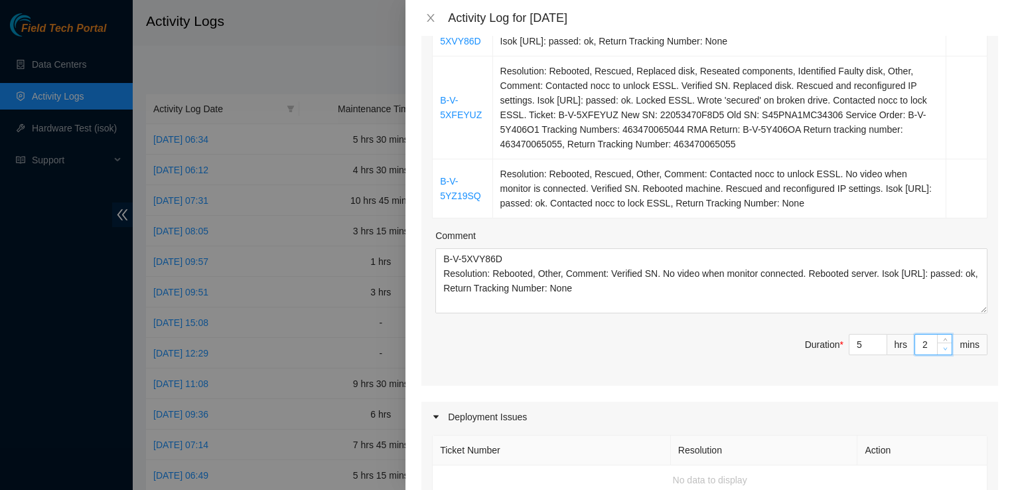
type input "1"
type input "0"
click at [914, 366] on span "Duration * 5 hrs 0 mins" at bounding box center [710, 352] width 556 height 37
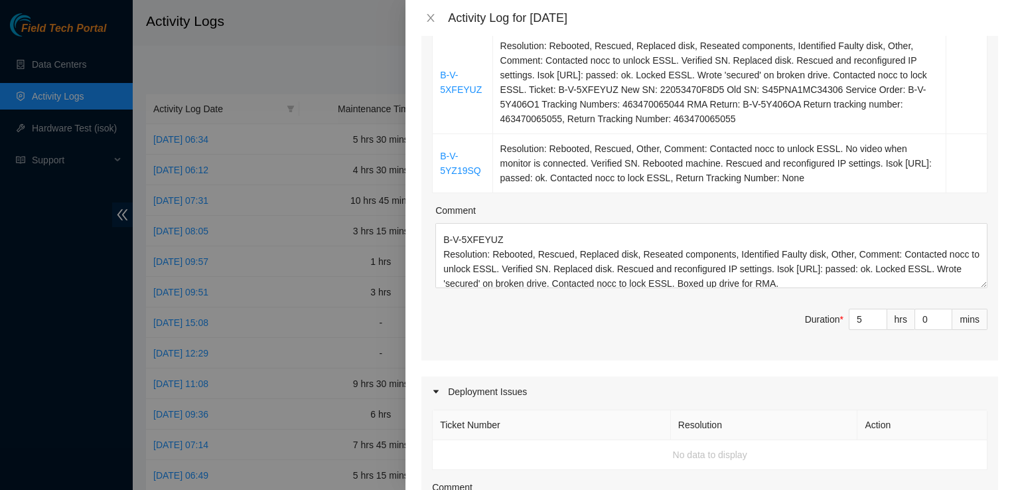
scroll to position [305, 0]
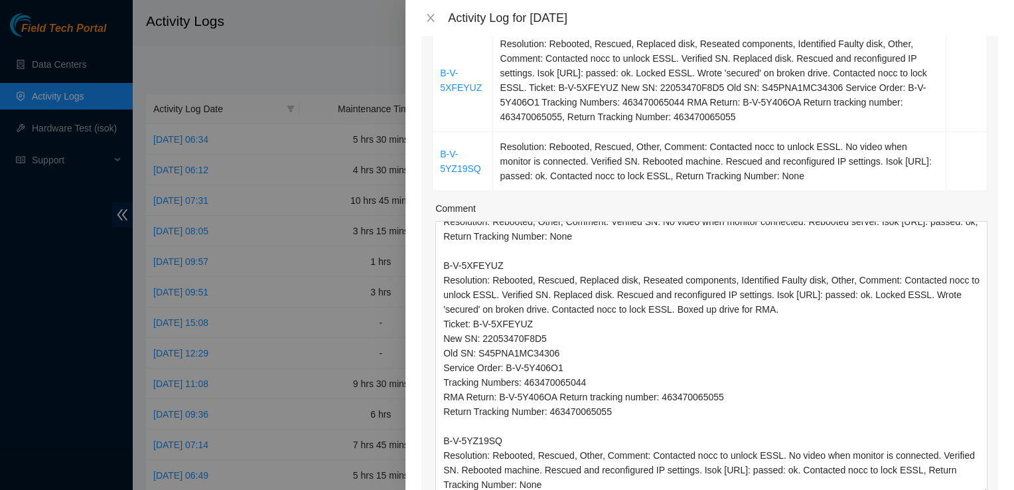
drag, startPoint x: 974, startPoint y: 283, endPoint x: 1000, endPoint y: 493, distance: 211.3
click at [1000, 489] on html "Field Tech Portal Data Centers Activity Logs Hardware Test (isok) Support Activ…" at bounding box center [507, 245] width 1014 height 490
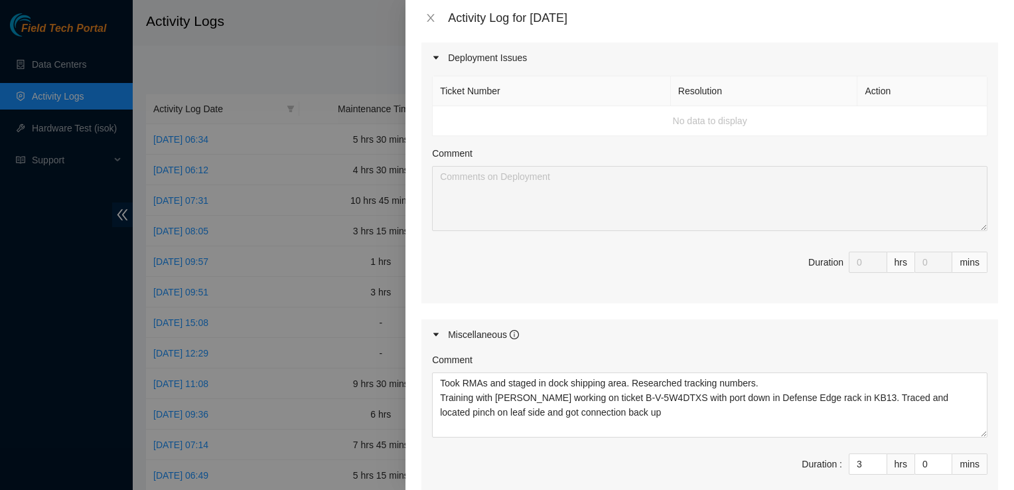
scroll to position [908, 0]
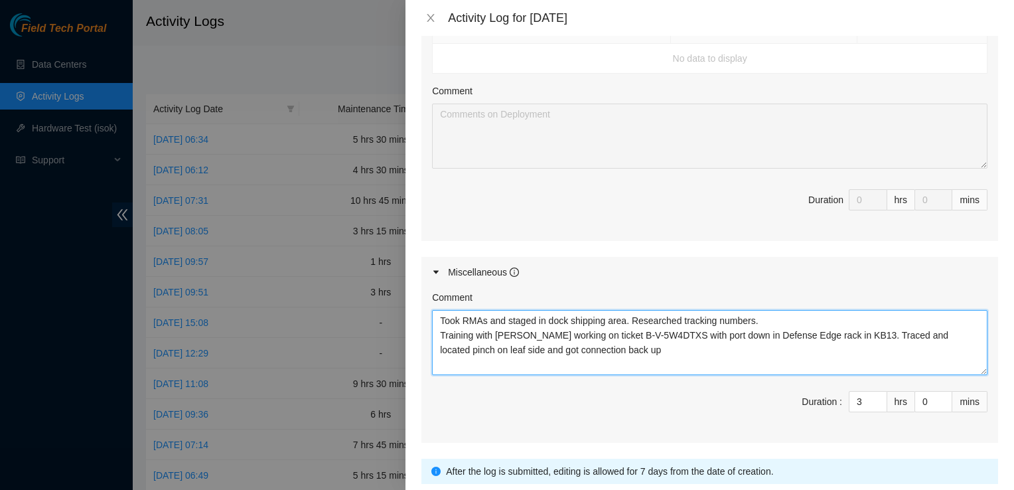
click at [437, 333] on textarea "Took RMAs and staged in dock shipping area. Researched tracking numbers. Traini…" at bounding box center [710, 342] width 556 height 65
click at [740, 333] on textarea "Took RMAs and staged in dock shipping area. Researched tracking numbers. John T…" at bounding box center [710, 342] width 556 height 65
click at [745, 341] on textarea "Took RMAs and staged in dock shipping area. Researched tracking numbers. John T…" at bounding box center [710, 342] width 556 height 65
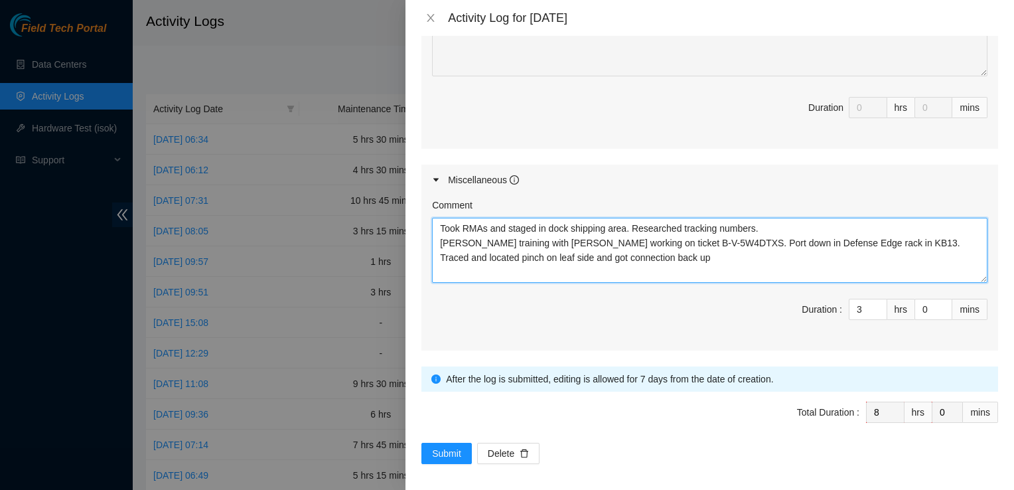
scroll to position [1002, 0]
type textarea "Took RMAs and staged in dock shipping area. Researched tracking numbers. John T…"
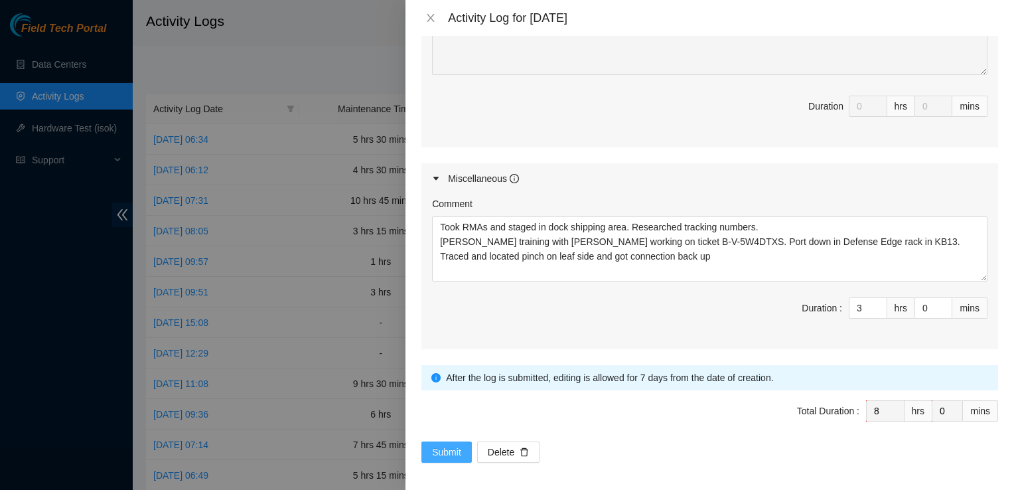
click at [457, 447] on span "Submit" at bounding box center [446, 452] width 29 height 15
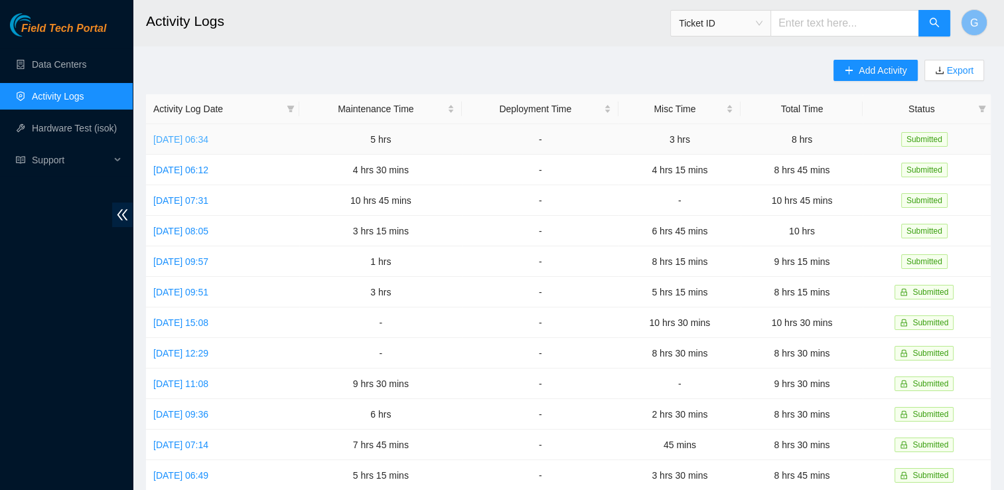
click at [208, 144] on link "Wed, 15 Oct 2025 06:34" at bounding box center [180, 139] width 55 height 11
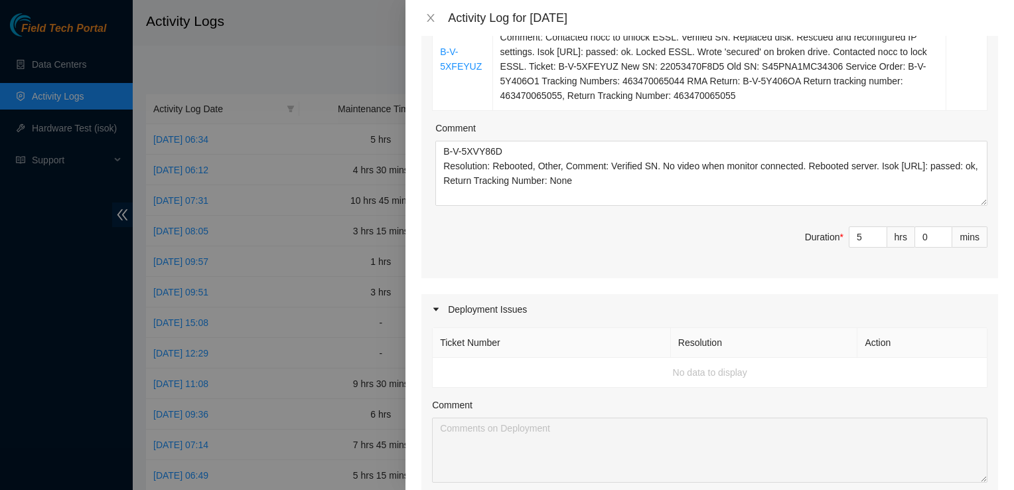
scroll to position [385, 0]
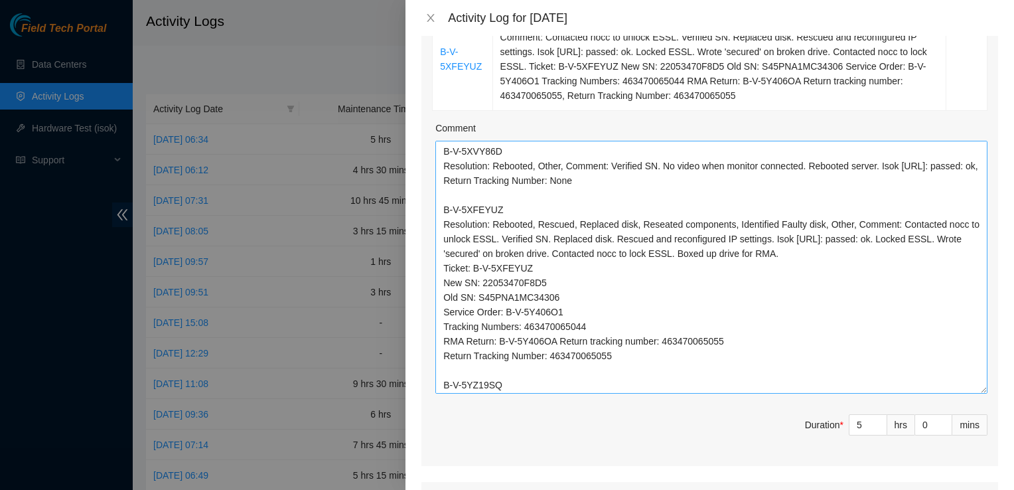
drag, startPoint x: 972, startPoint y: 199, endPoint x: 977, endPoint y: 389, distance: 189.9
click at [977, 389] on textarea "Comment" at bounding box center [711, 267] width 552 height 253
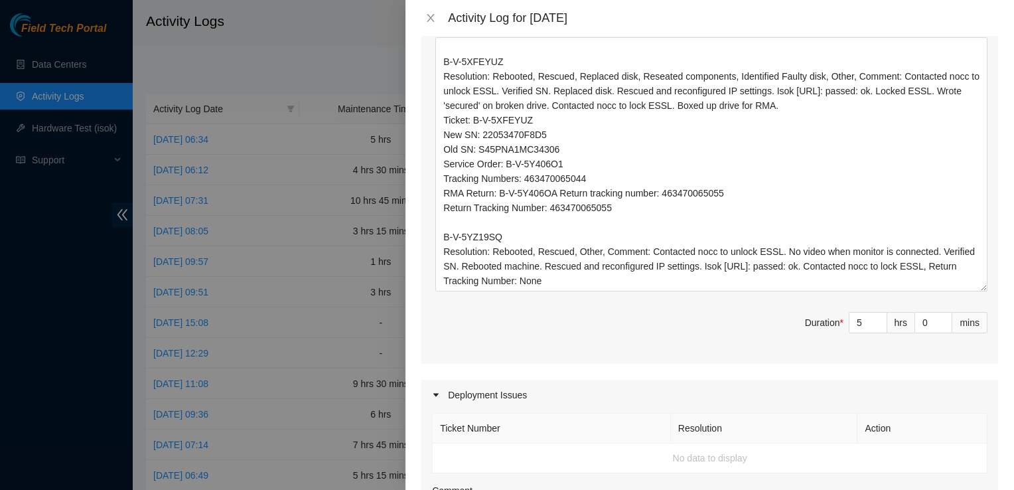
scroll to position [0, 0]
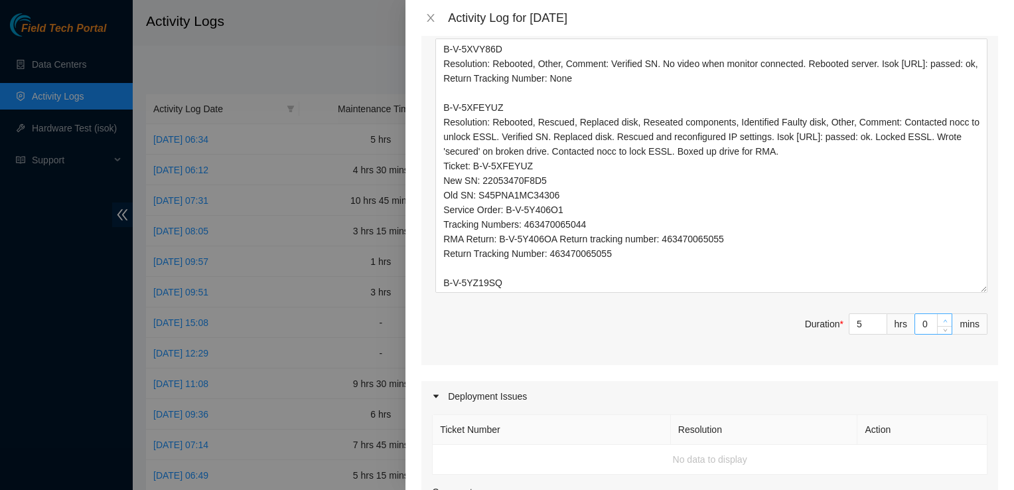
type input "1"
click at [939, 315] on span "Increase Value" at bounding box center [944, 320] width 15 height 12
type input "2"
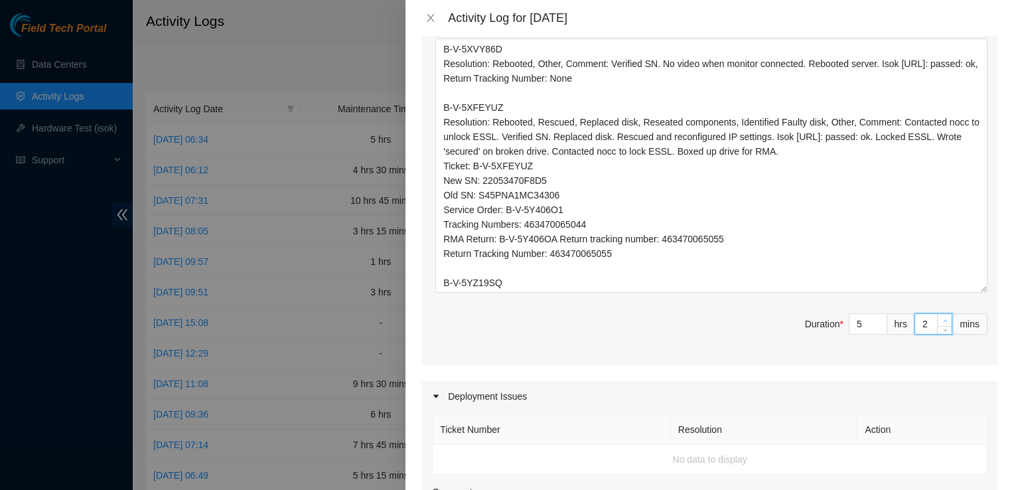
type input "3"
type input "4"
type input "5"
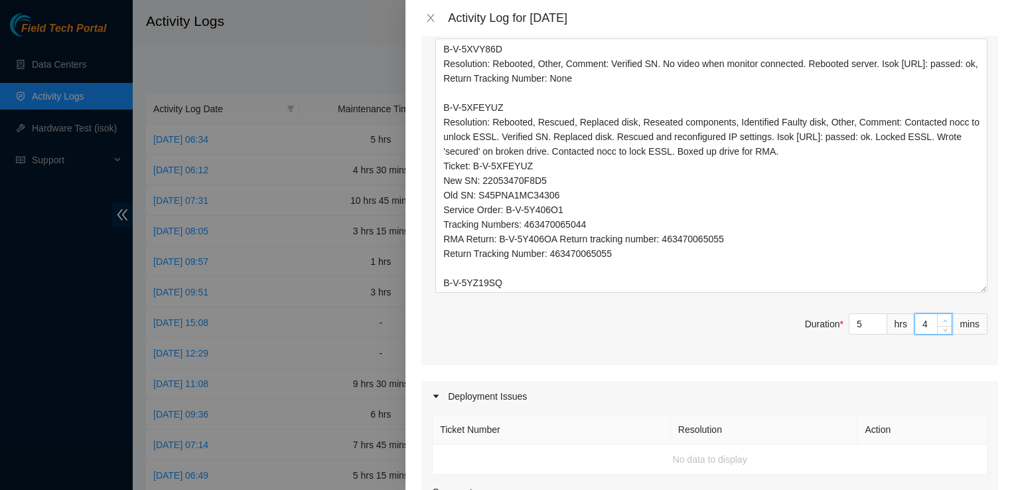
type input "5"
type input "6"
type input "7"
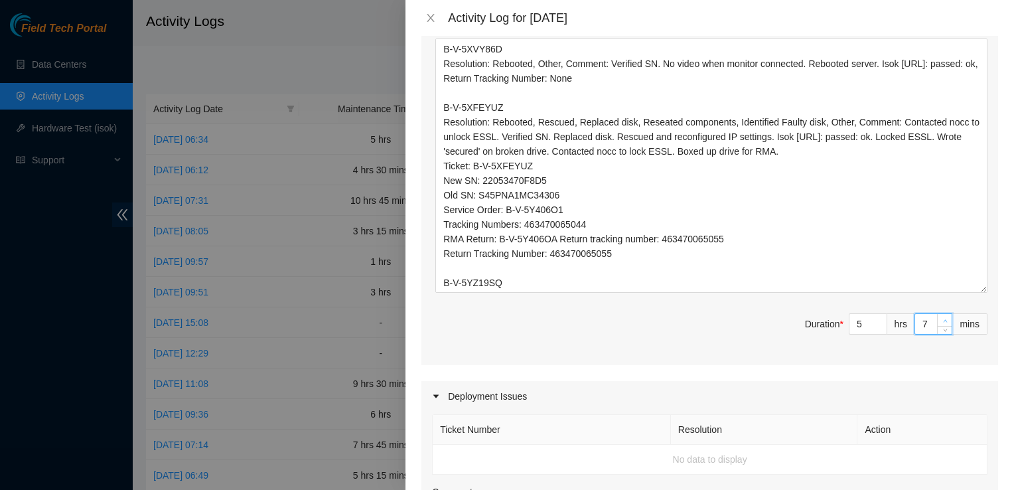
type input "8"
type input "9"
type input "10"
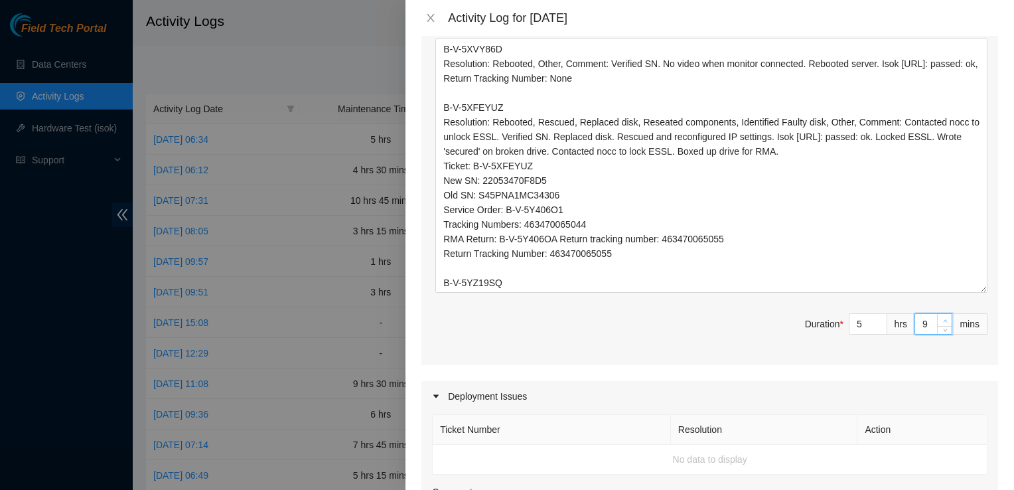
type input "10"
type input "11"
type input "12"
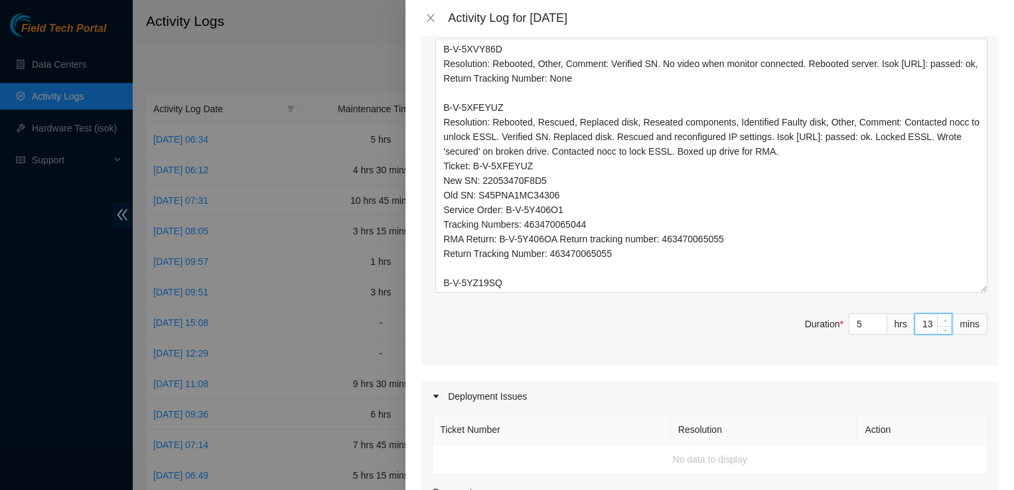
type input "14"
type input "15"
drag, startPoint x: 678, startPoint y: 395, endPoint x: 661, endPoint y: 359, distance: 39.5
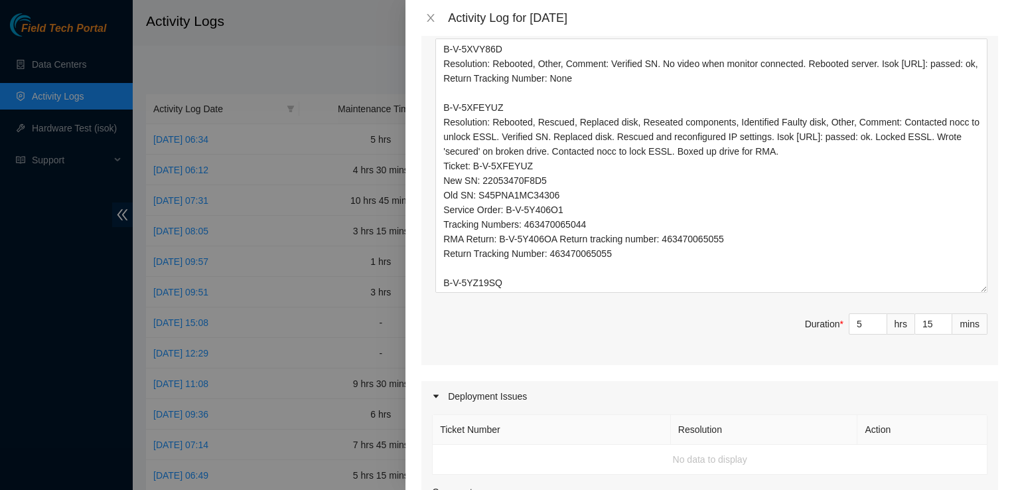
click at [661, 359] on div "Maintenance Issues Ticket Number Resolution Action B-V-5XVY86D Resolution: Rebo…" at bounding box center [710, 284] width 577 height 1120
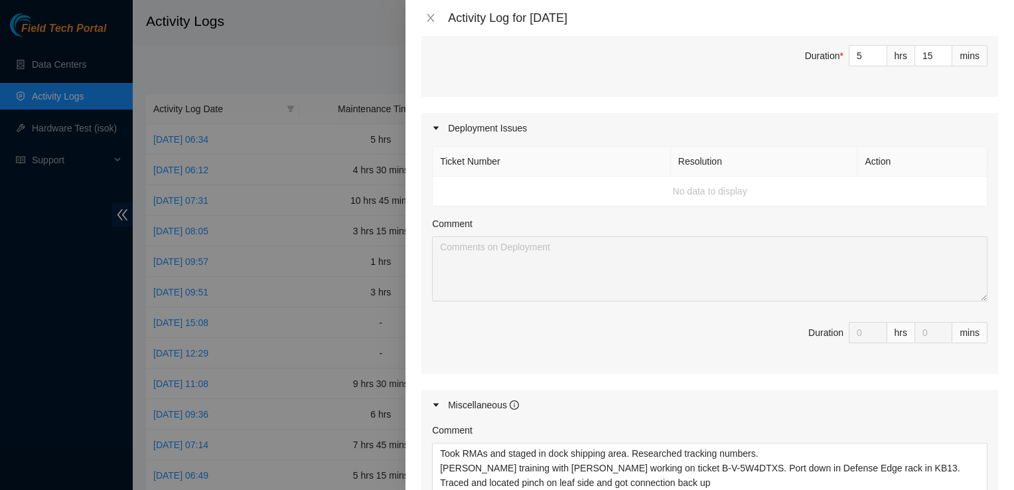
scroll to position [982, 0]
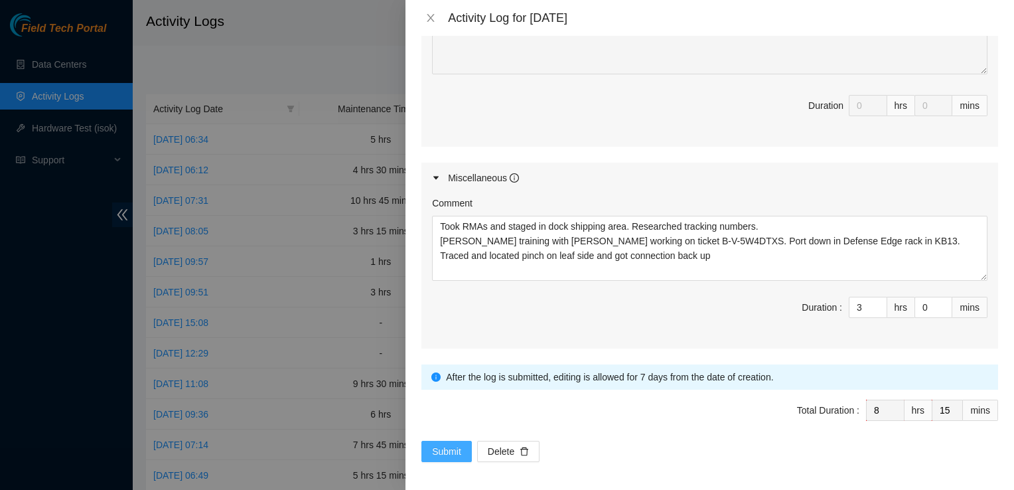
click at [439, 445] on span "Submit" at bounding box center [446, 451] width 29 height 15
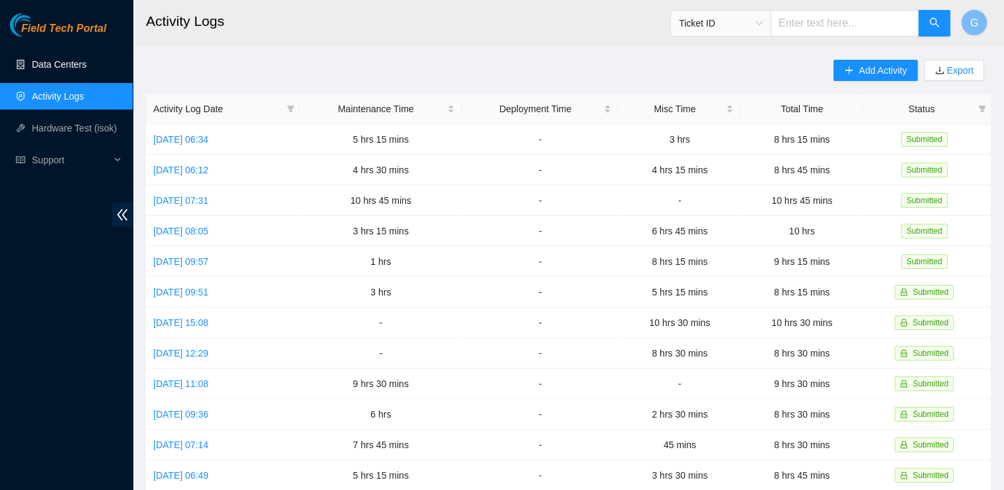
click at [64, 60] on link "Data Centers" at bounding box center [59, 64] width 54 height 11
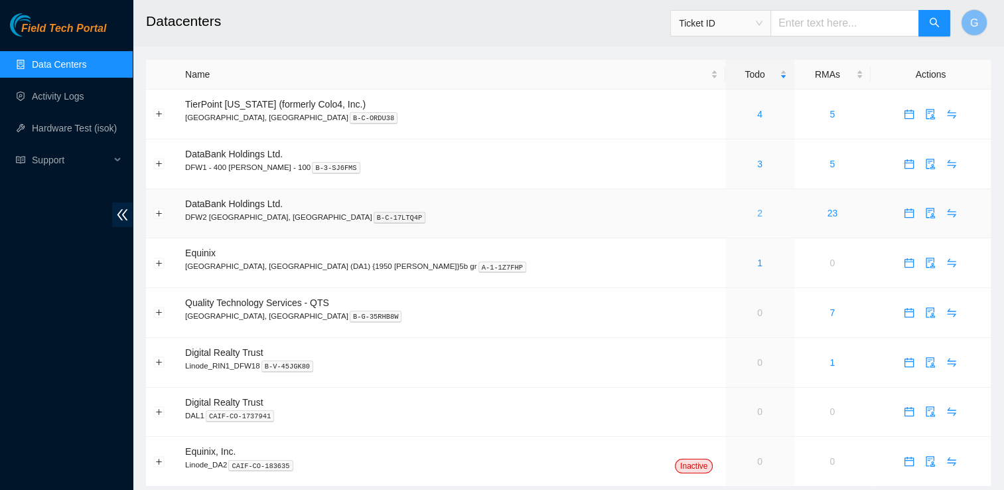
click at [757, 214] on link "2" at bounding box center [759, 213] width 5 height 11
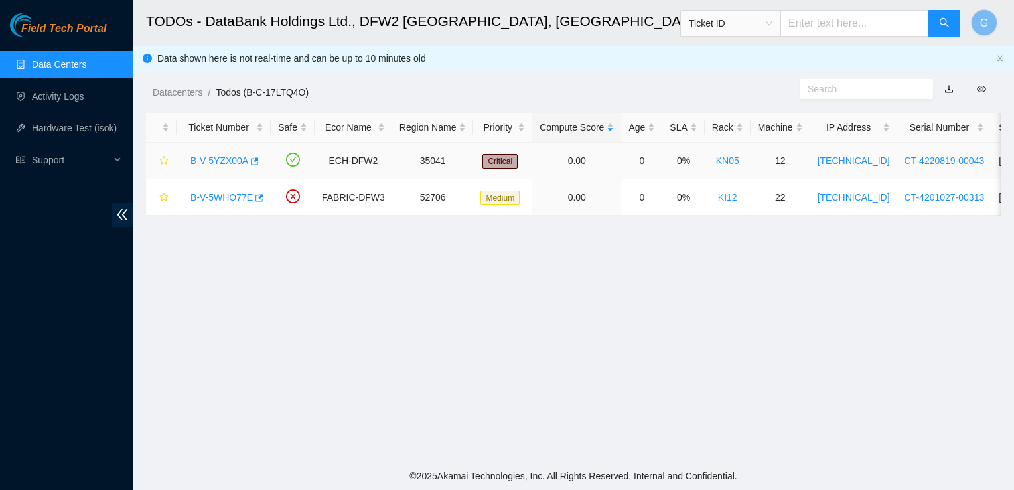
click at [234, 163] on link "B-V-5YZX00A" at bounding box center [220, 160] width 58 height 11
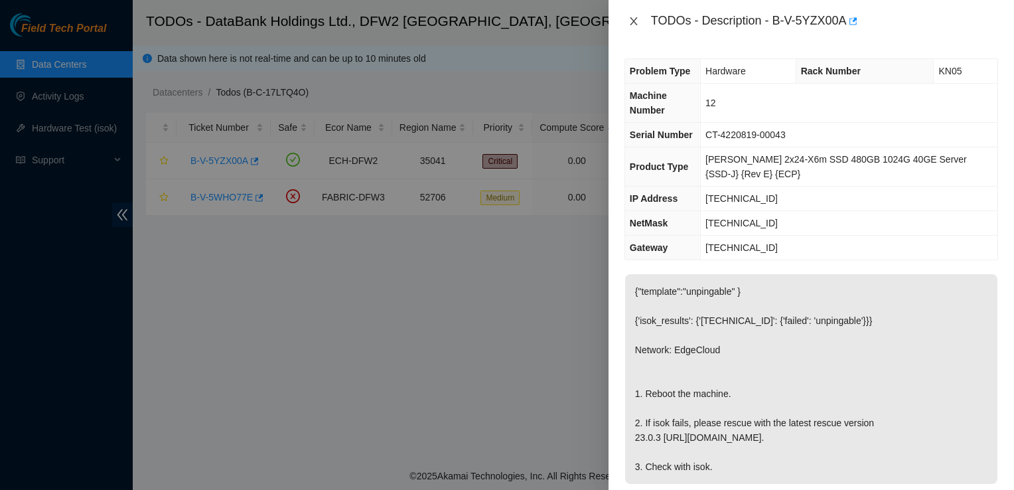
click at [632, 22] on icon "close" at bounding box center [634, 21] width 11 height 11
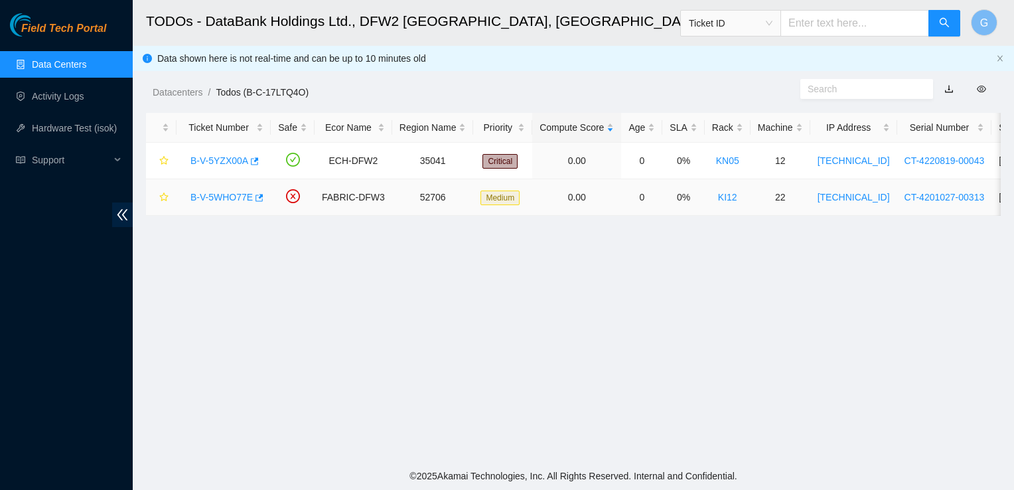
click at [234, 194] on link "B-V-5WHO77E" at bounding box center [222, 197] width 62 height 11
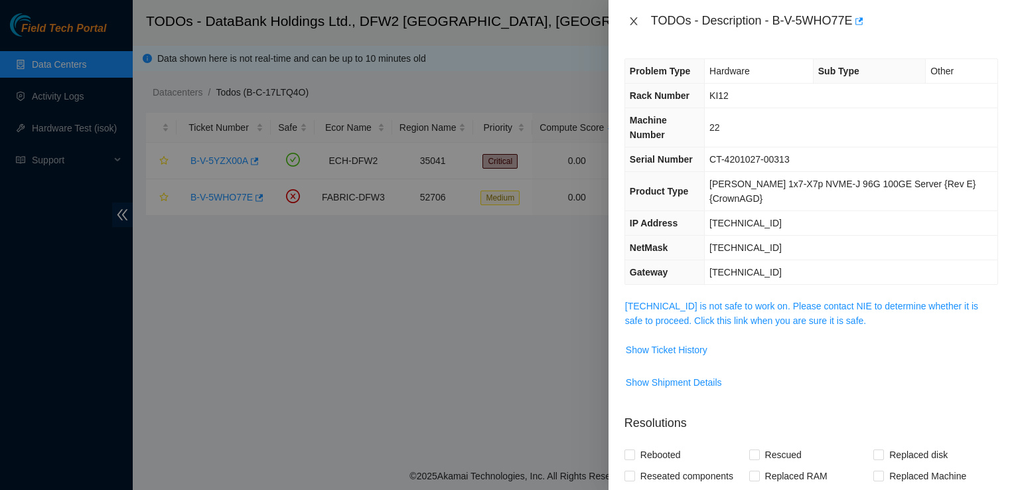
drag, startPoint x: 632, startPoint y: 23, endPoint x: 634, endPoint y: 14, distance: 9.5
click at [634, 14] on div "TODOs - Description - B-V-5WHO77E" at bounding box center [812, 21] width 374 height 21
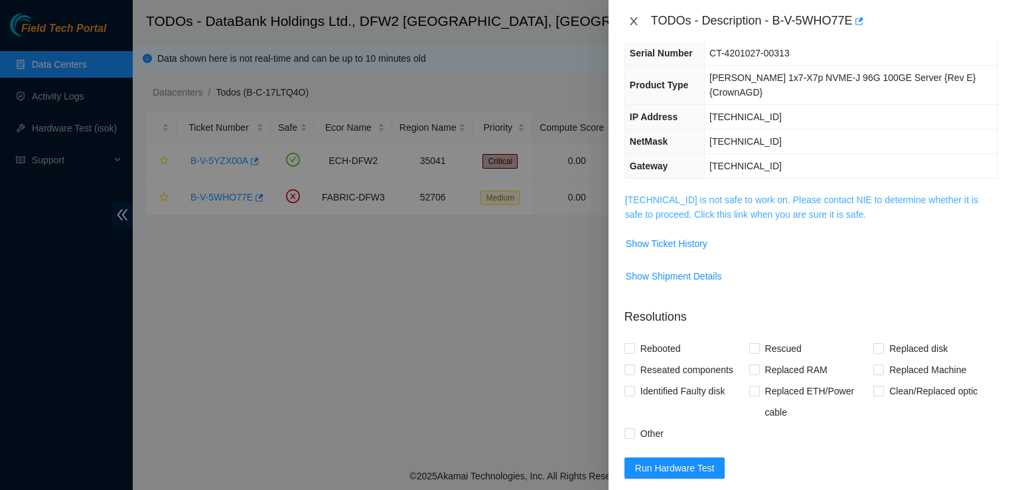
scroll to position [104, 0]
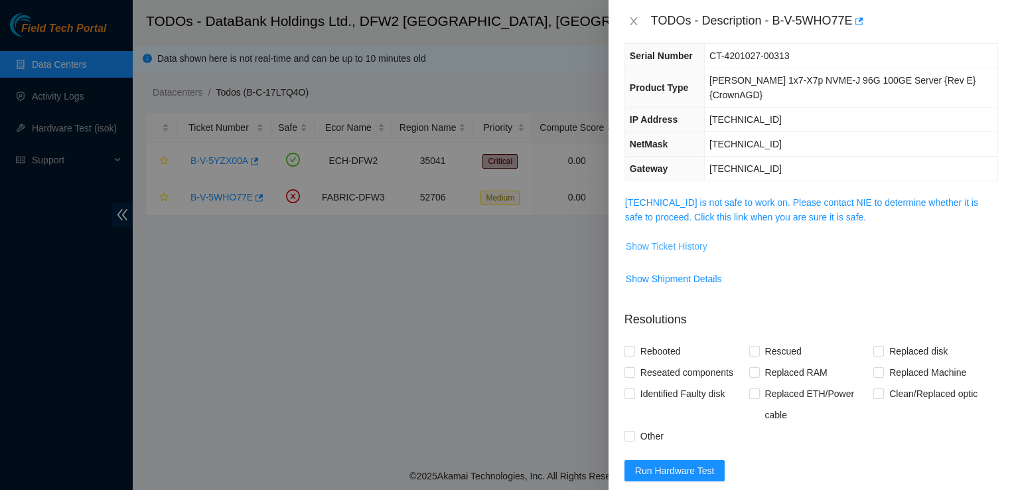
click at [682, 239] on span "Show Ticket History" at bounding box center [667, 246] width 82 height 15
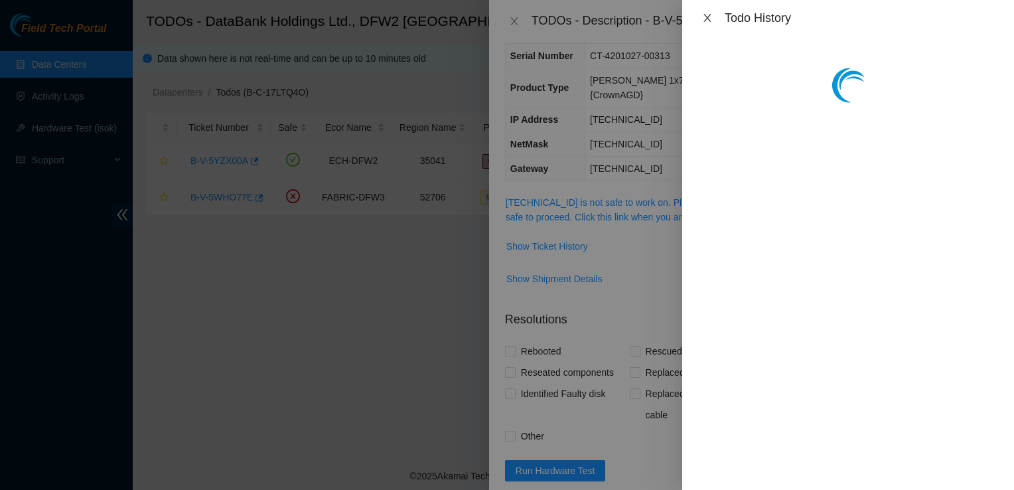
click at [702, 13] on icon "close" at bounding box center [707, 18] width 11 height 11
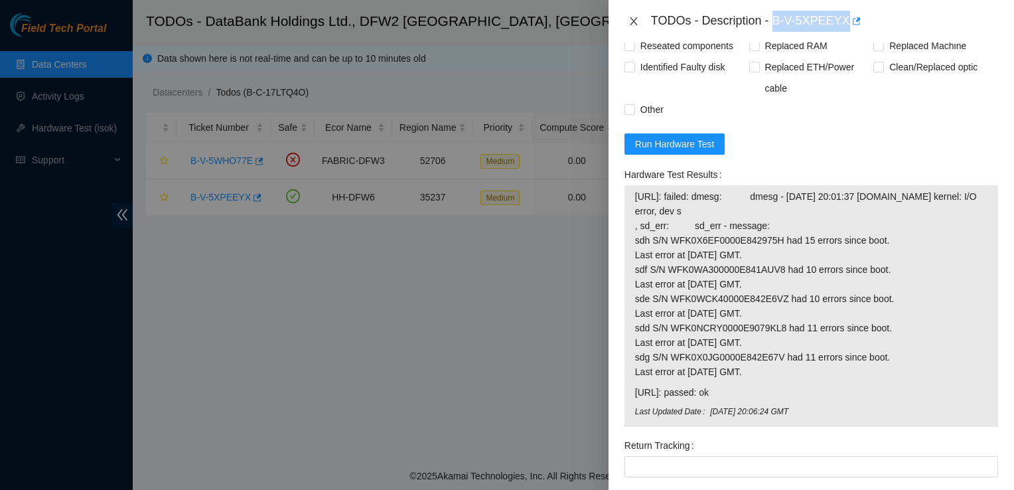
click at [633, 25] on icon "close" at bounding box center [634, 21] width 11 height 11
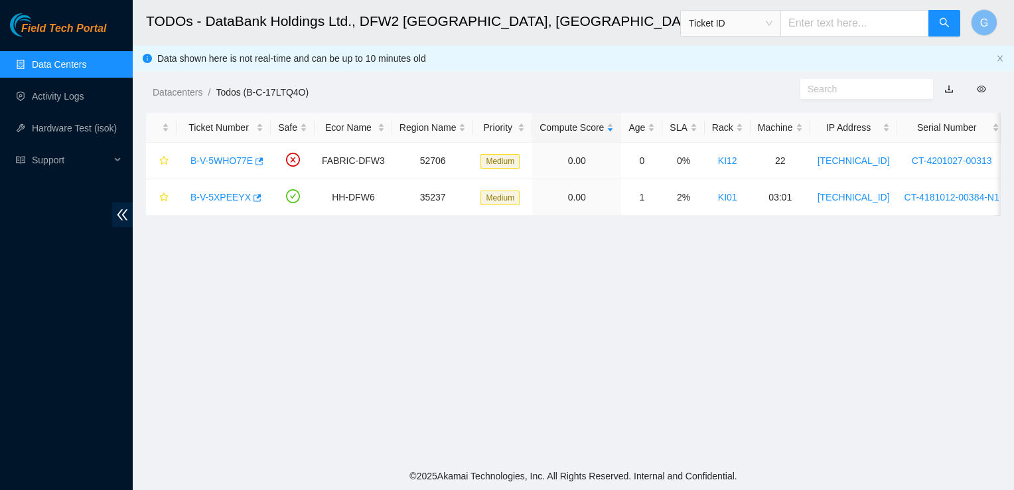
scroll to position [185, 0]
click at [80, 59] on link "Data Centers" at bounding box center [59, 64] width 54 height 11
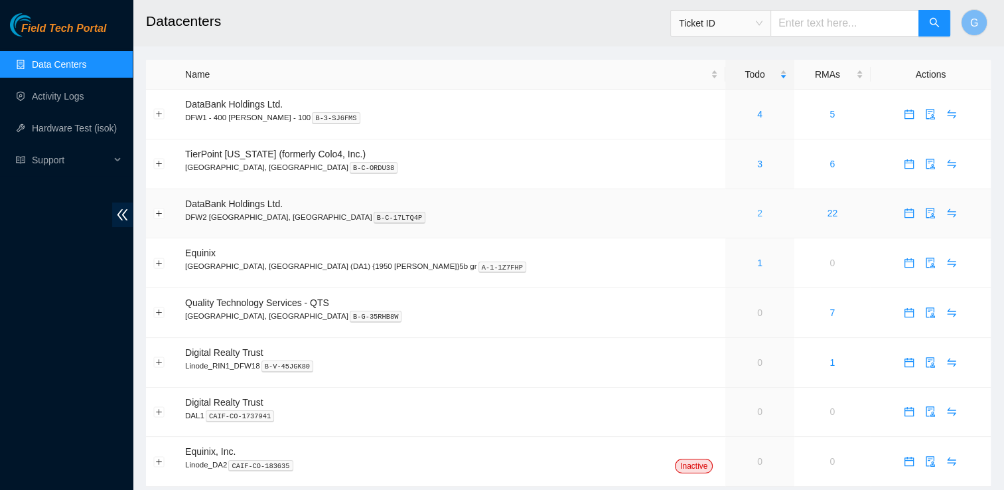
click at [757, 216] on link "2" at bounding box center [759, 213] width 5 height 11
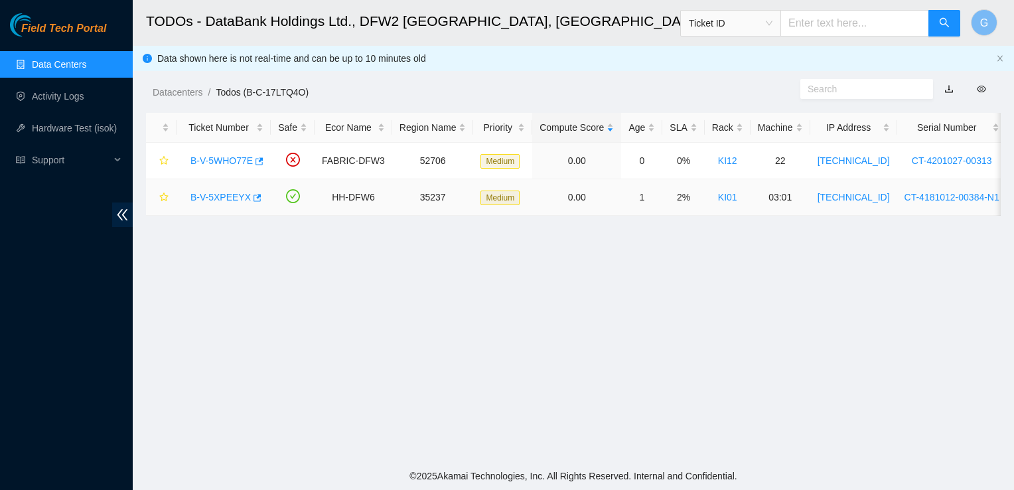
click at [215, 199] on link "B-V-5XPEEYX" at bounding box center [221, 197] width 60 height 11
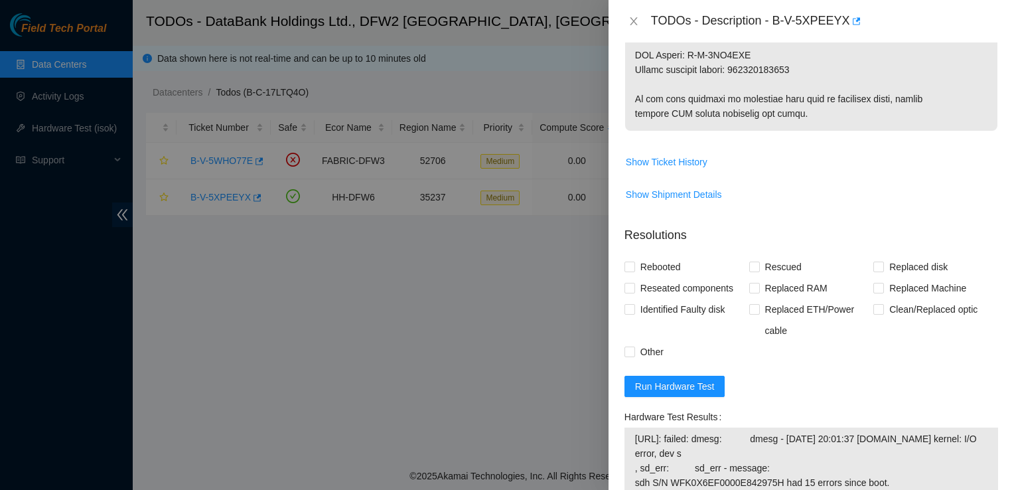
scroll to position [748, 0]
click at [696, 157] on span "Show Ticket History" at bounding box center [667, 161] width 82 height 15
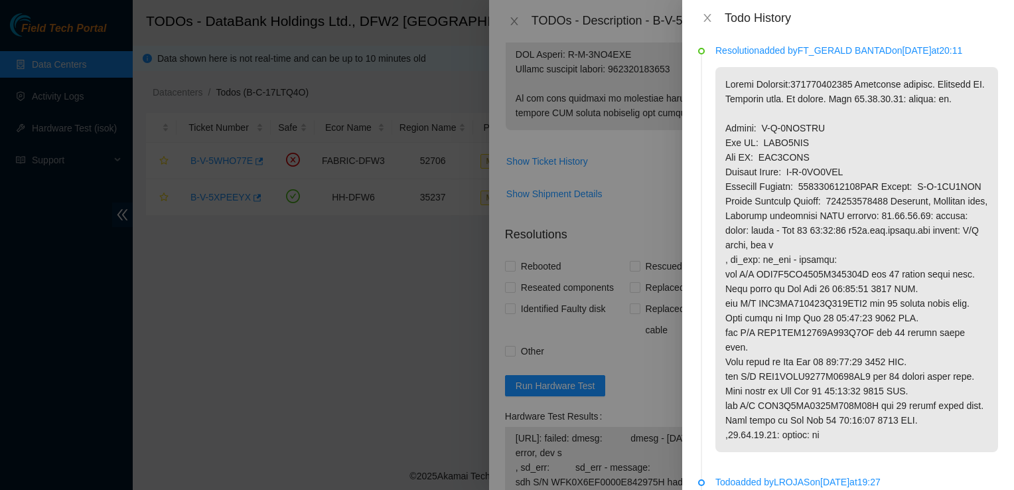
scroll to position [0, 0]
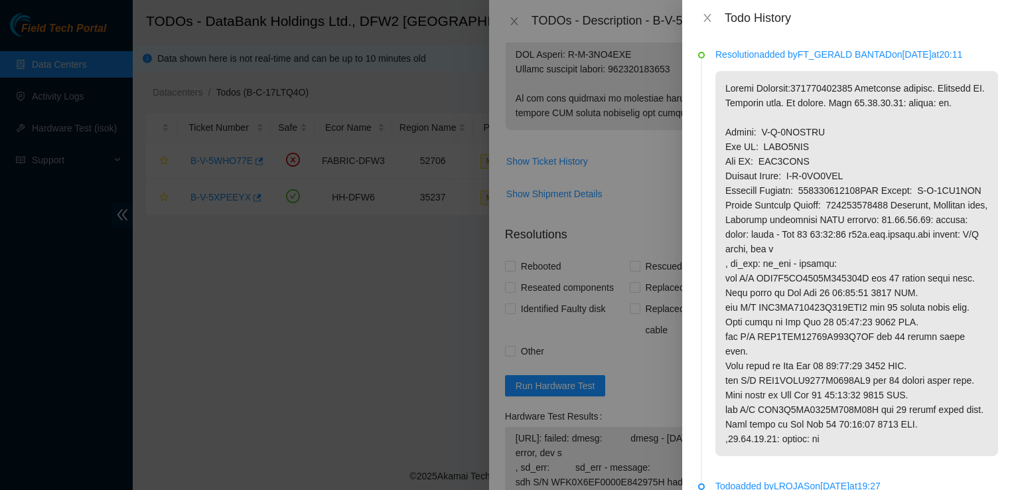
click at [335, 299] on div at bounding box center [507, 245] width 1014 height 490
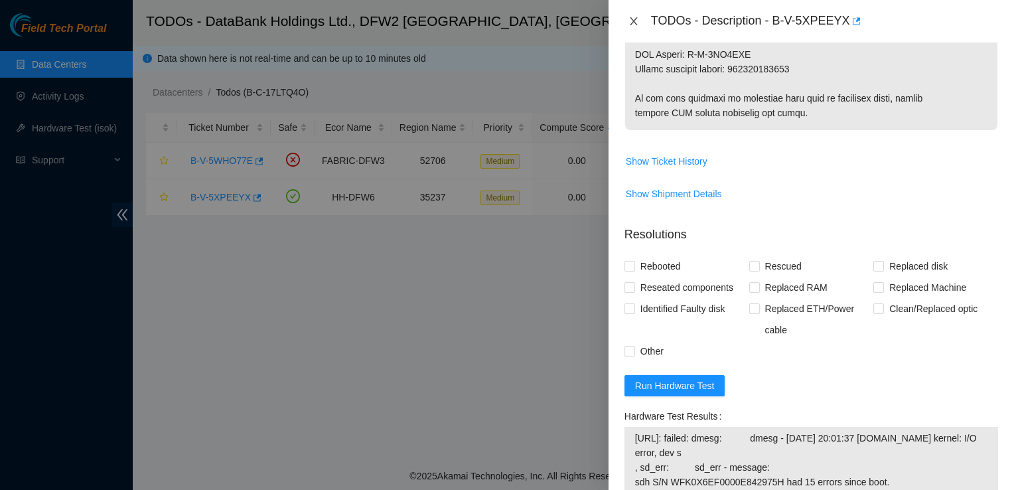
click at [632, 18] on icon "close" at bounding box center [634, 21] width 11 height 11
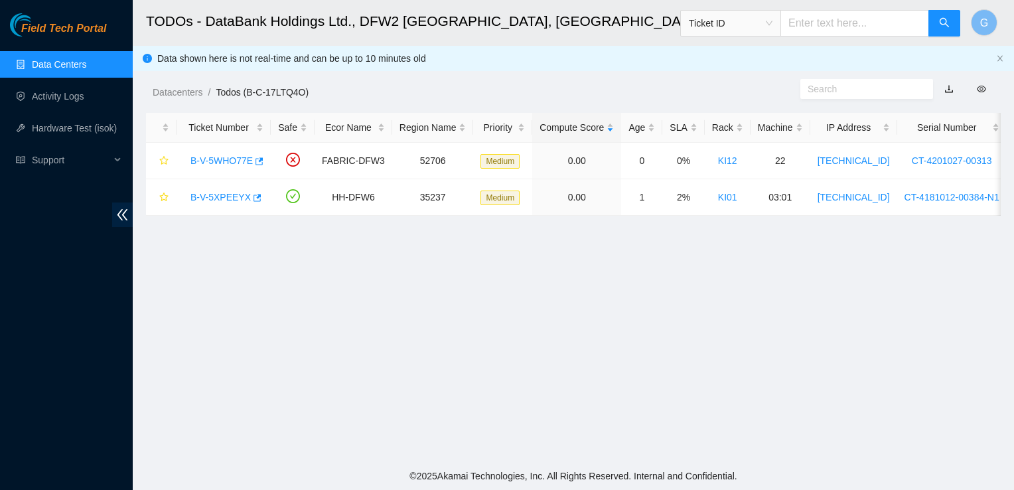
scroll to position [385, 0]
